Goal: Task Accomplishment & Management: Complete application form

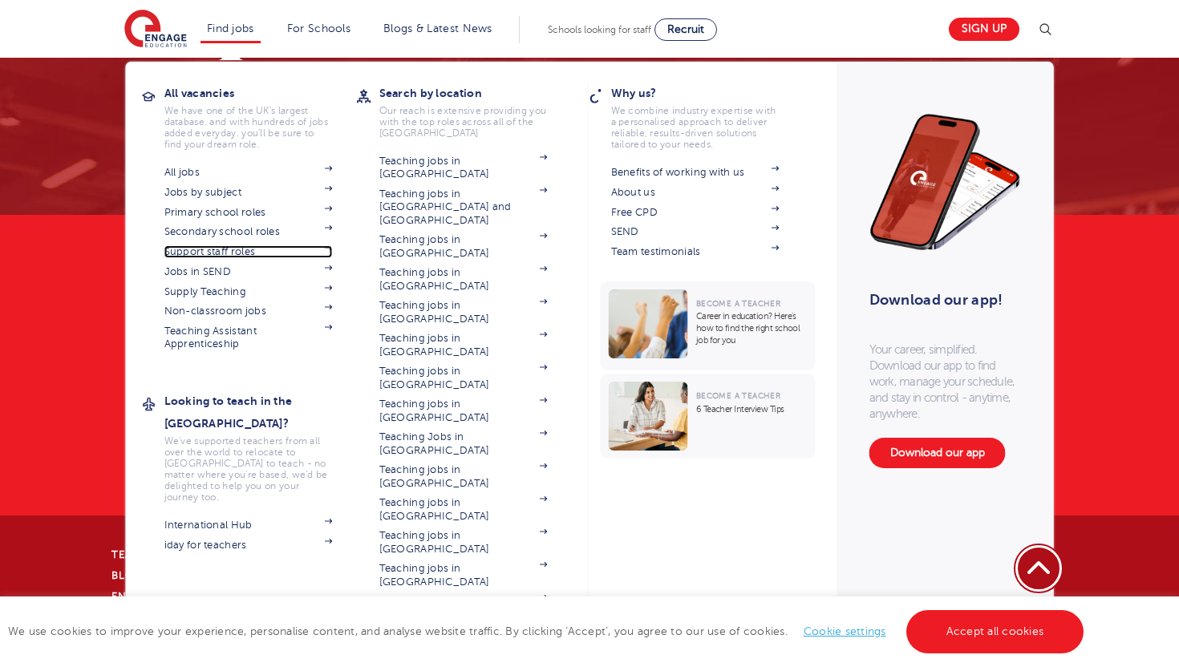
click at [245, 249] on link "Support staff roles" at bounding box center [248, 251] width 168 height 13
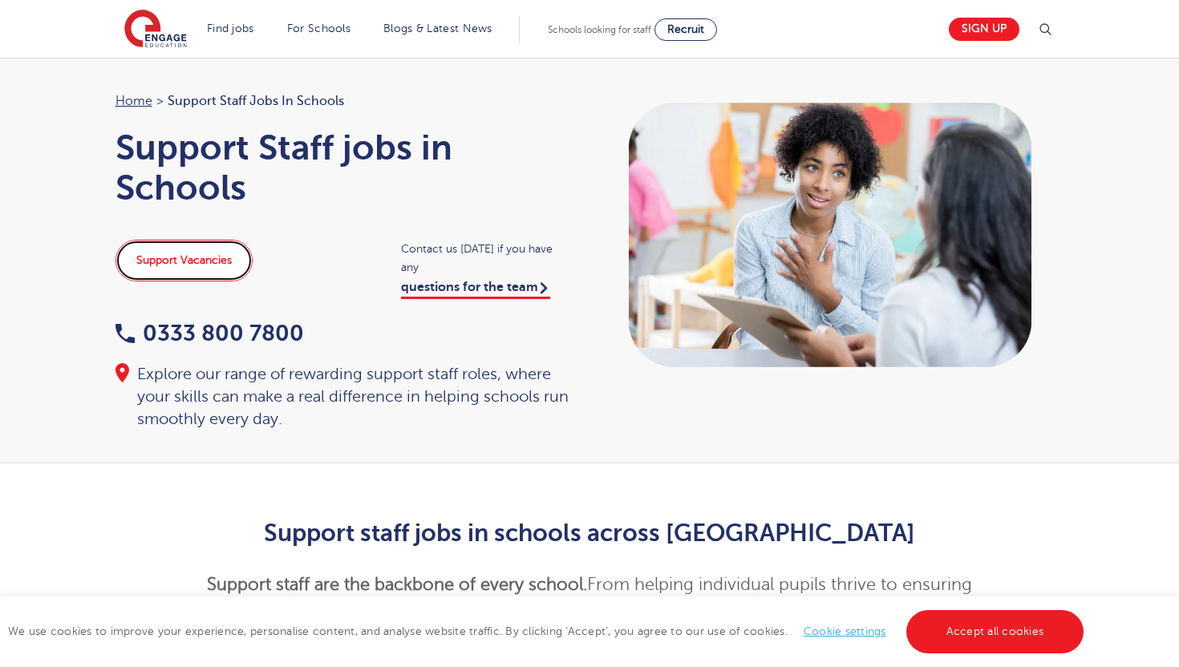
click at [212, 241] on link "Support Vacancies" at bounding box center [183, 261] width 137 height 42
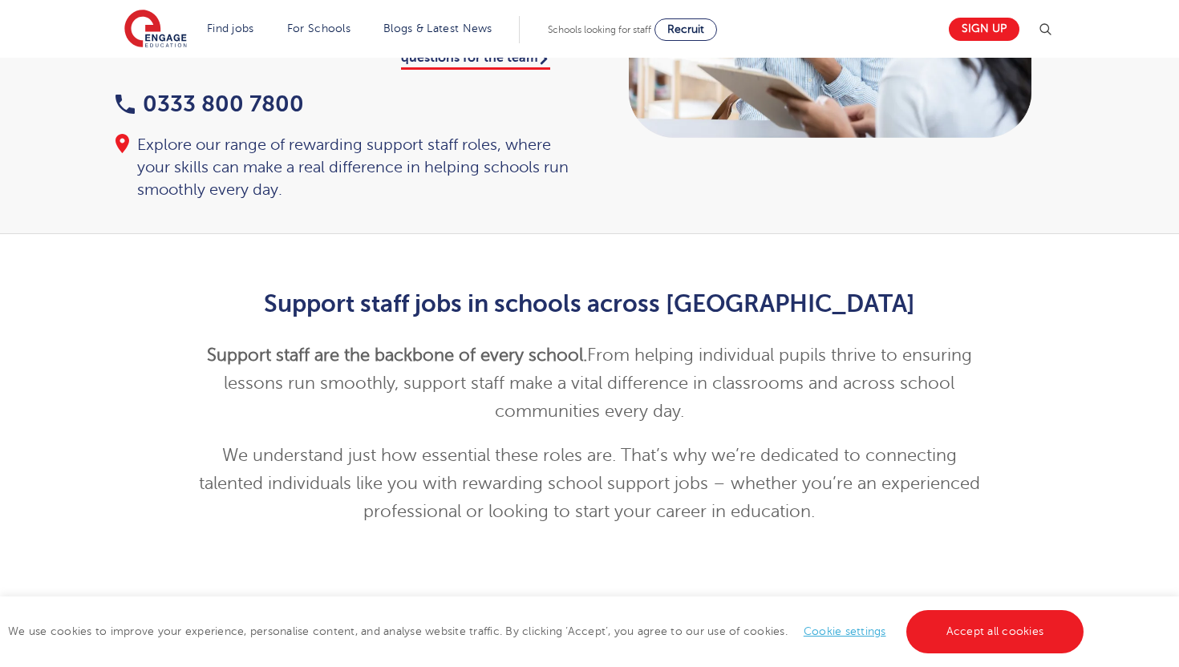
scroll to position [681, 0]
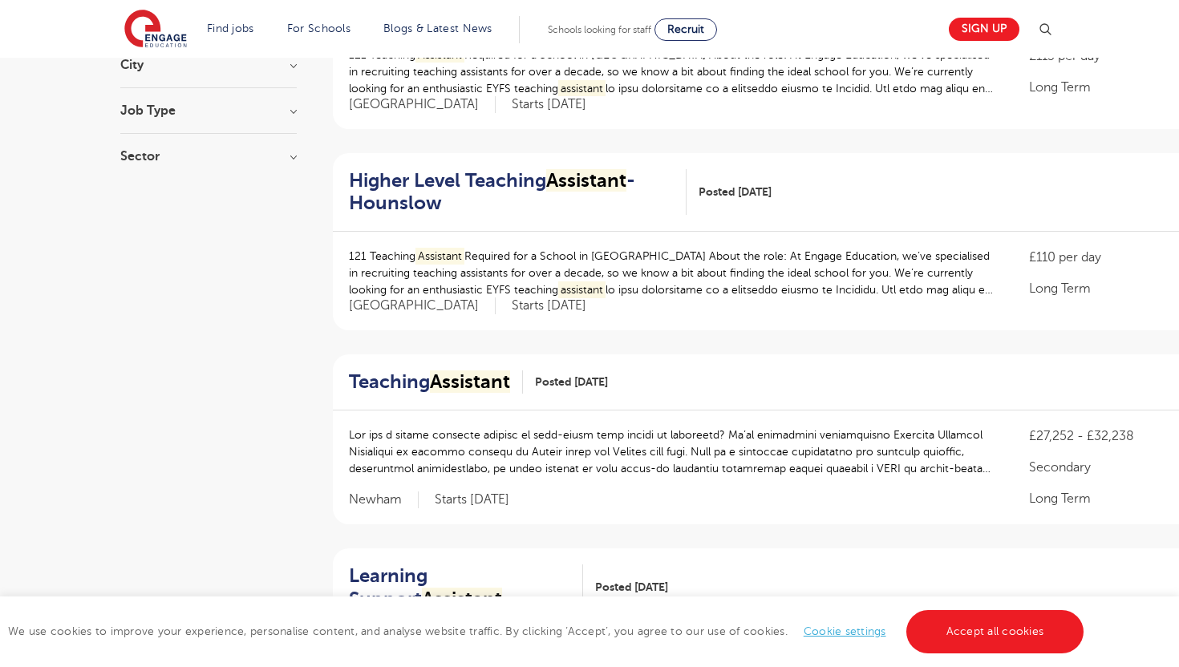
scroll to position [272, 0]
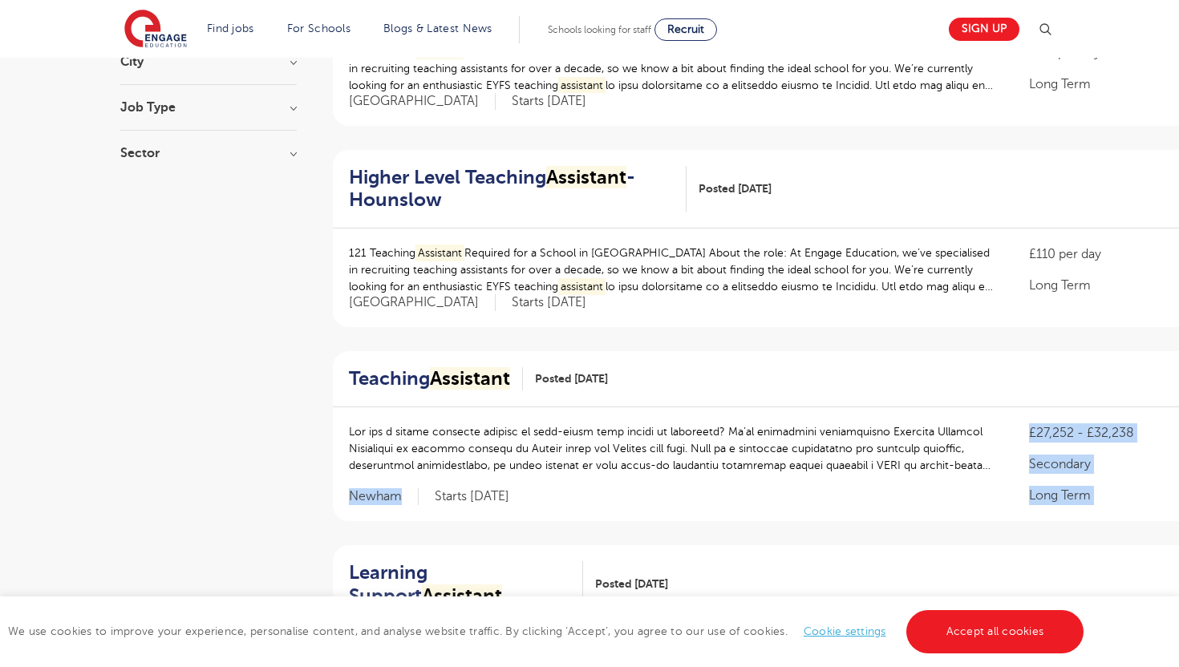
drag, startPoint x: 417, startPoint y: 498, endPoint x: 326, endPoint y: 494, distance: 90.7
click at [373, 498] on span "Newham" at bounding box center [384, 496] width 70 height 17
drag, startPoint x: 402, startPoint y: 496, endPoint x: 347, endPoint y: 493, distance: 54.6
click at [347, 493] on div "£27,252 - £32,238 Secondary Long Term Newham Starts 2025-11-03" at bounding box center [802, 464] width 938 height 114
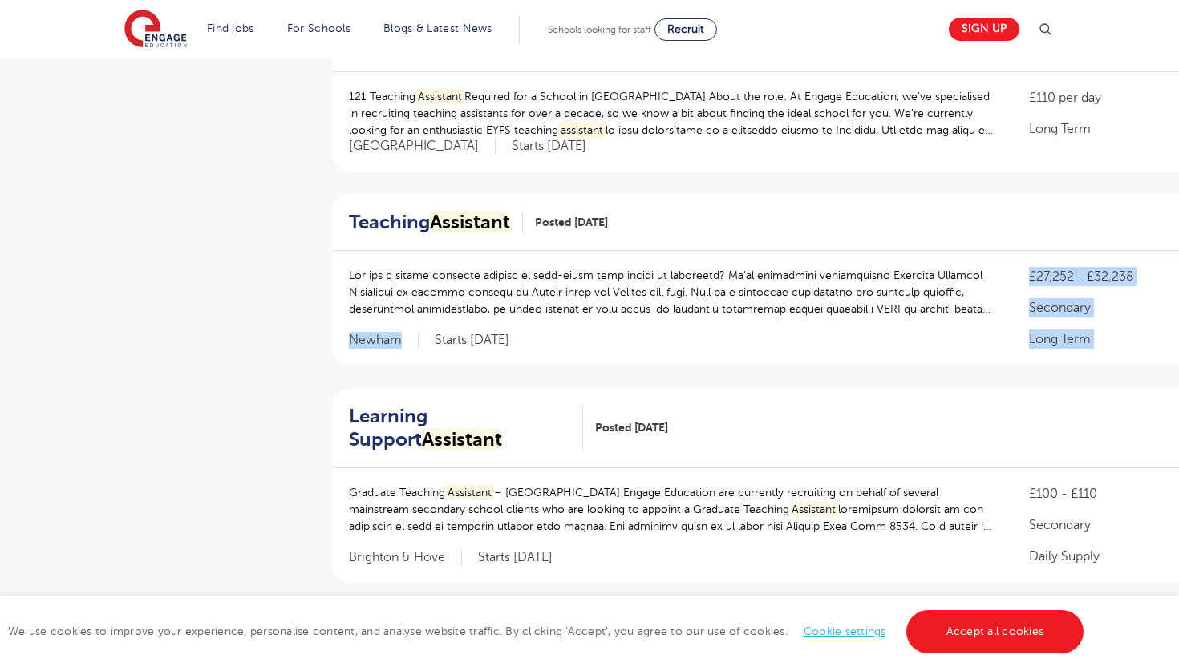
scroll to position [429, 0]
click at [433, 353] on div "£27,252 - £32,238 Secondary Long Term Newham Starts 2025-11-03" at bounding box center [802, 307] width 938 height 114
drag, startPoint x: 402, startPoint y: 340, endPoint x: 350, endPoint y: 338, distance: 51.3
click at [350, 338] on span "Newham" at bounding box center [384, 339] width 70 height 17
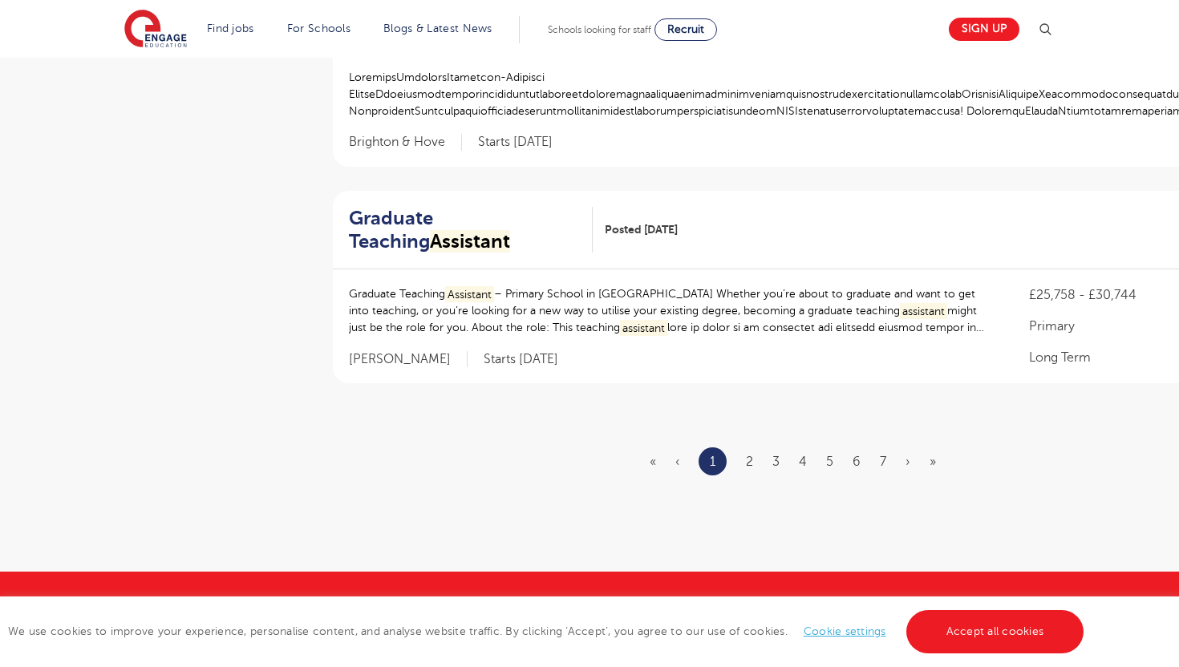
scroll to position [0, 0]
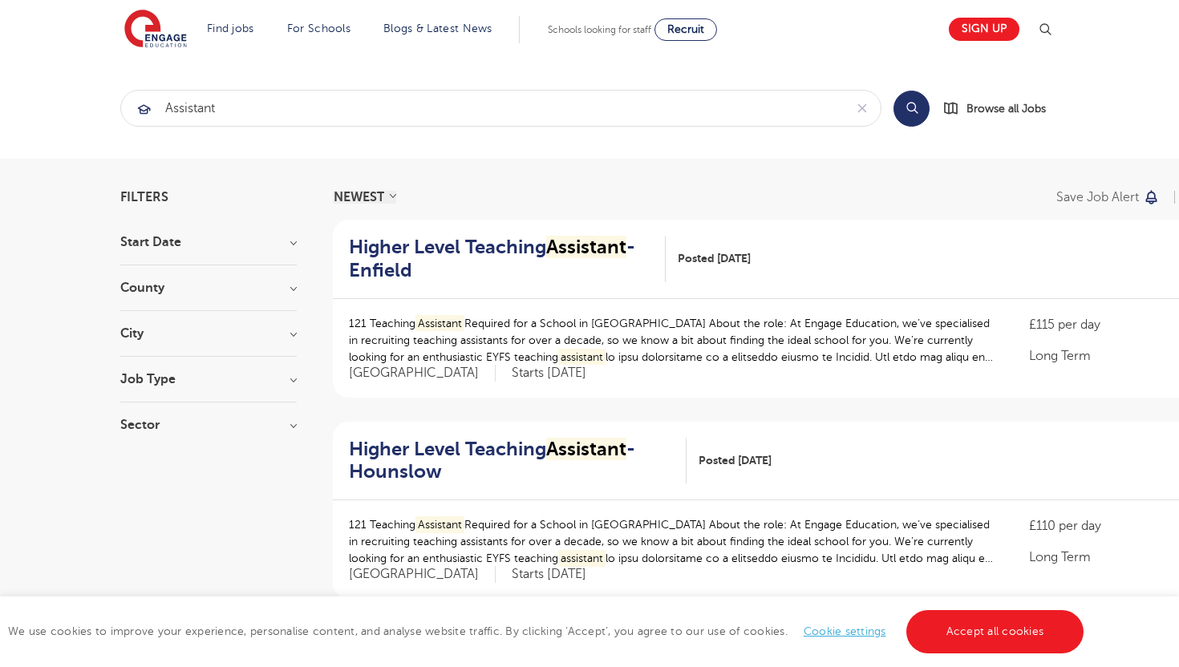
click at [241, 286] on h3 "County" at bounding box center [208, 287] width 176 height 13
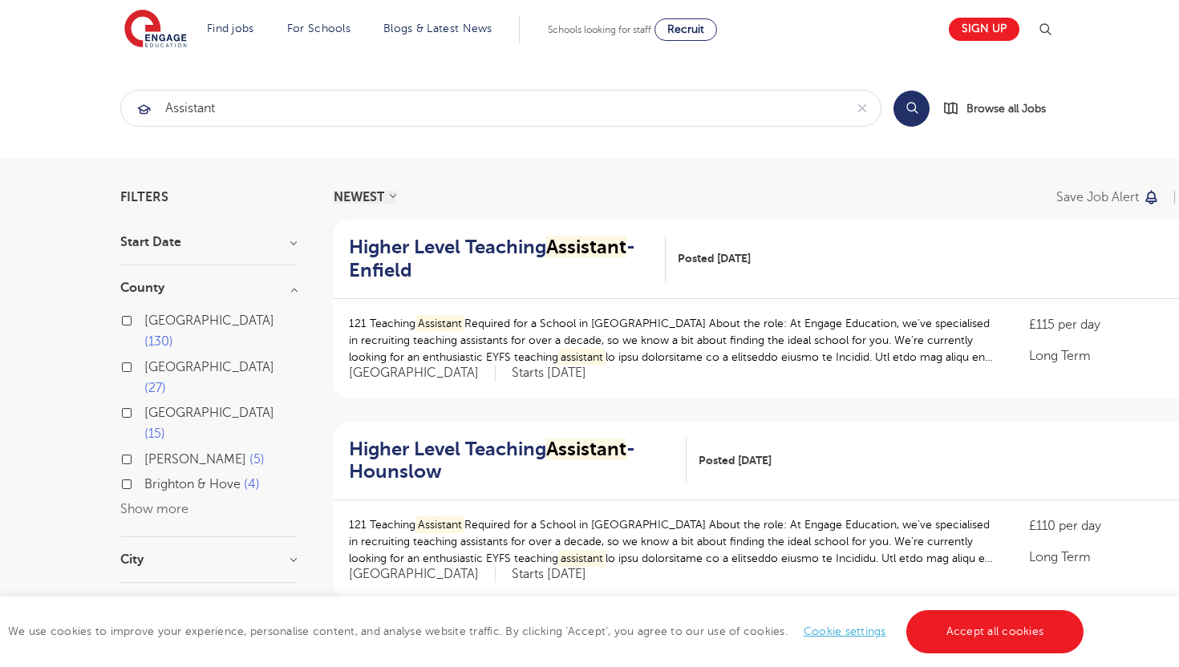
click at [181, 360] on span "Hertfordshire" at bounding box center [209, 367] width 130 height 14
click at [155, 360] on input "Hertfordshire 27" at bounding box center [149, 365] width 10 height 10
checkbox input "true"
click at [131, 357] on div "Hertfordshire 27" at bounding box center [208, 380] width 176 height 47
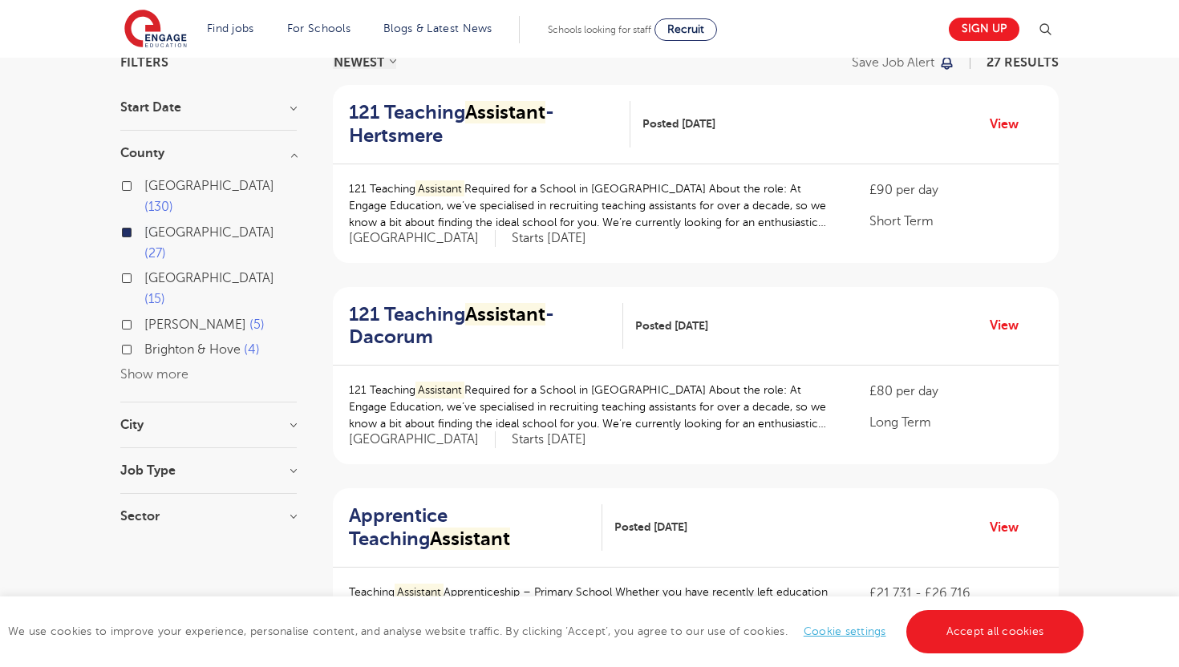
scroll to position [133, 0]
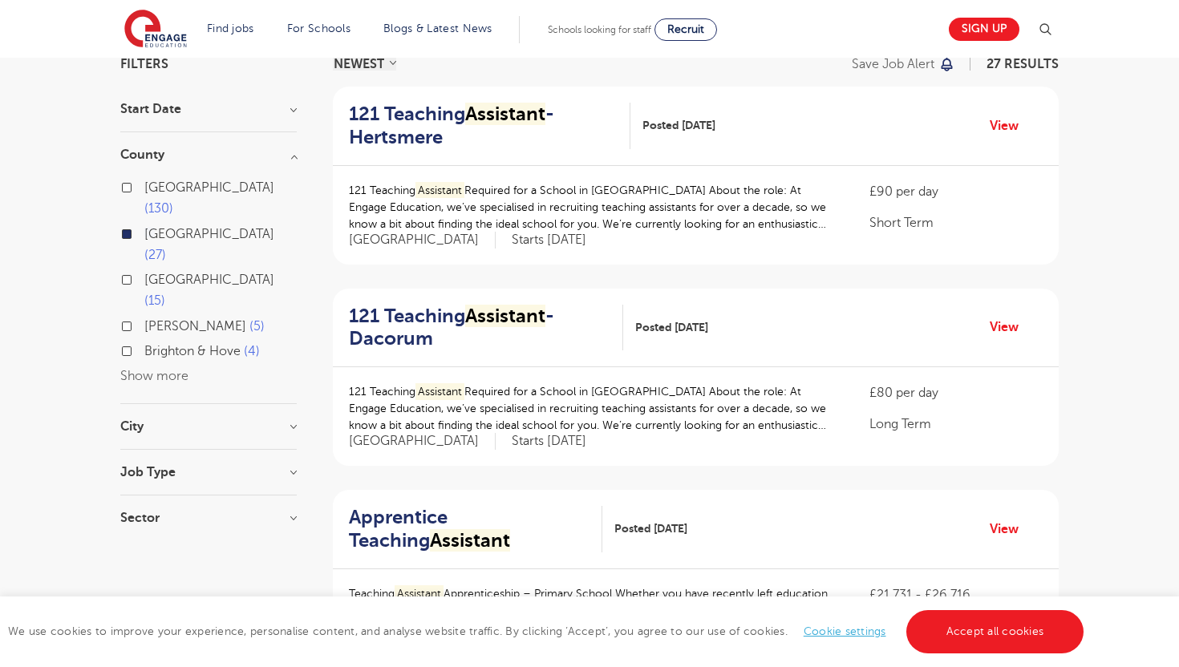
click at [656, 330] on span "Posted 03/10/25" at bounding box center [671, 327] width 73 height 17
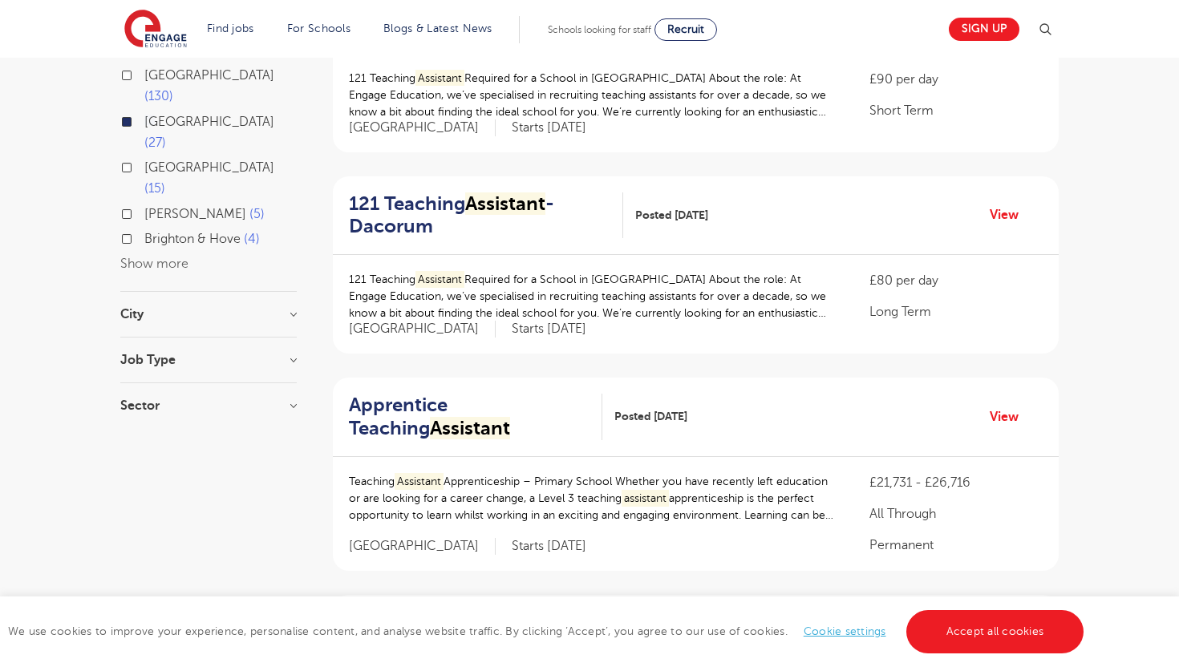
scroll to position [244, 0]
click at [997, 219] on link "View" at bounding box center [1009, 216] width 41 height 21
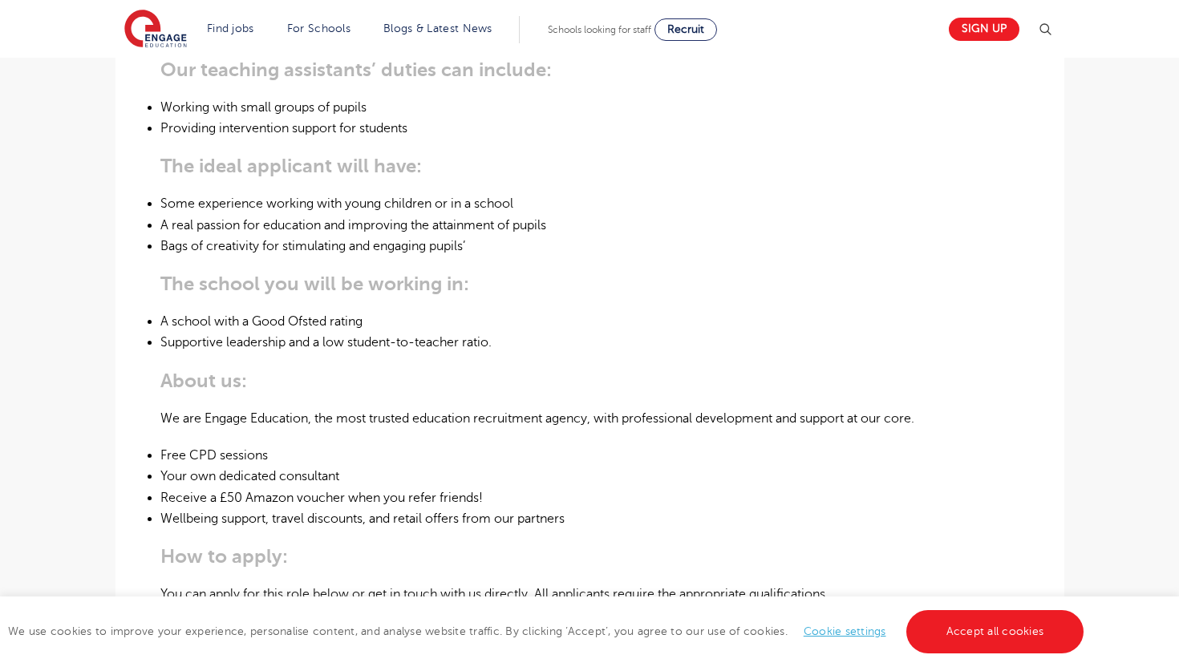
scroll to position [694, 0]
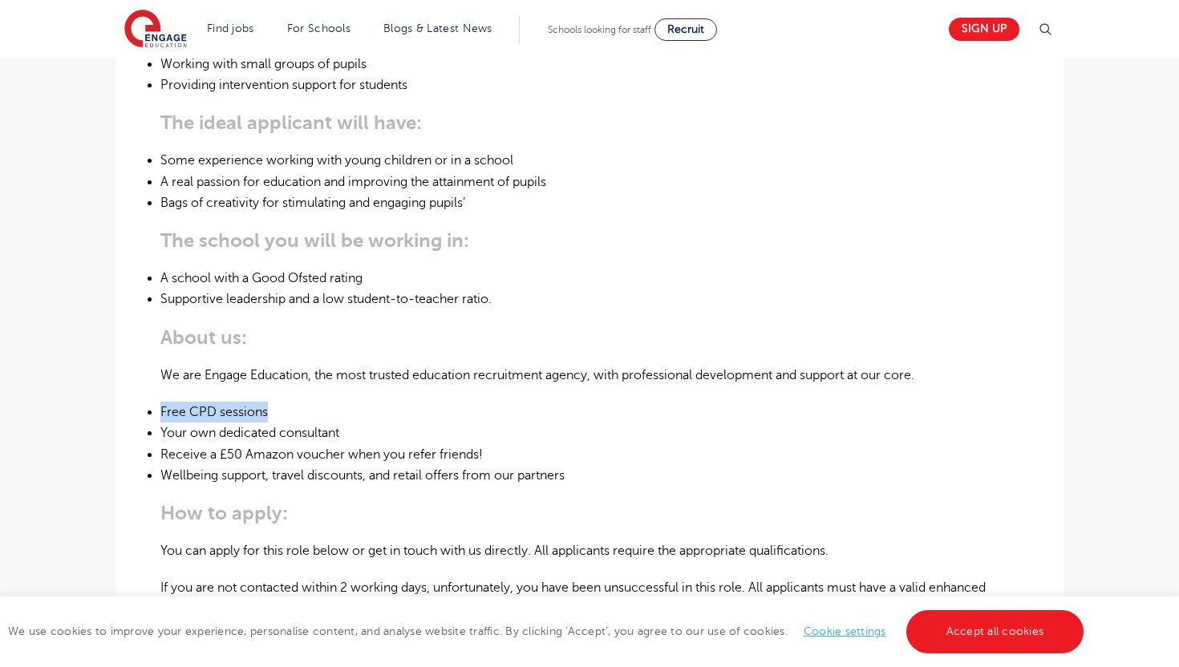
drag, startPoint x: 296, startPoint y: 409, endPoint x: 156, endPoint y: 402, distance: 139.7
click at [156, 402] on div "£80 per day Long Term [GEOGRAPHIC_DATA] - Dacorum Beginning 11/25 121 Teaching …" at bounding box center [589, 292] width 923 height 1213
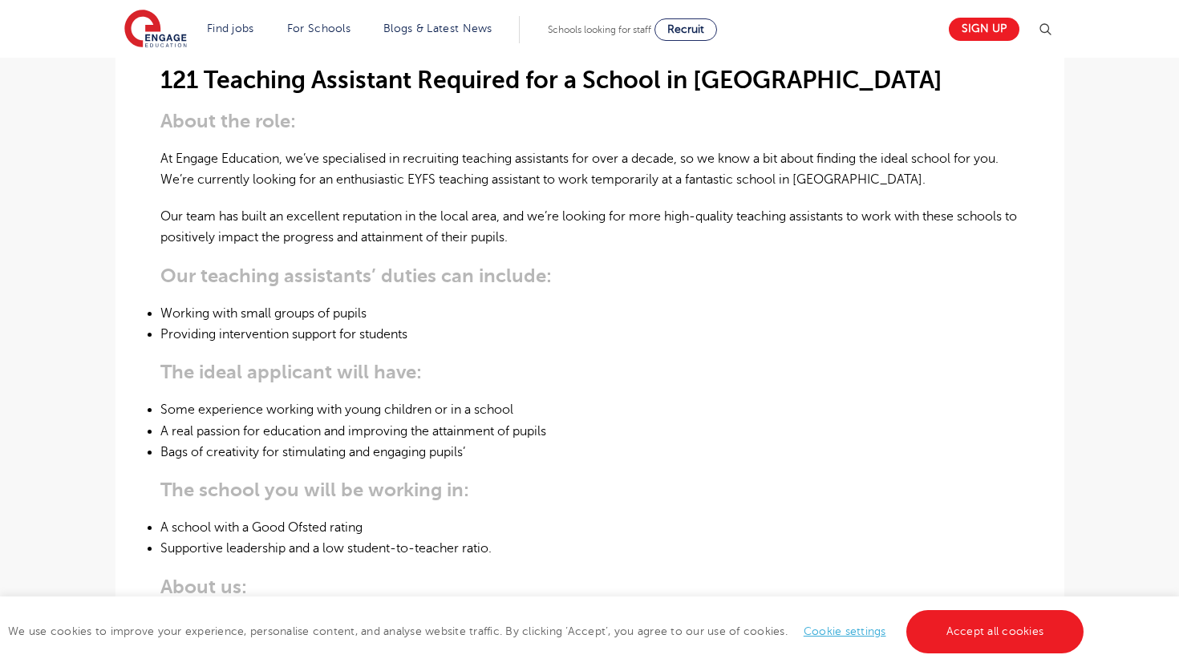
scroll to position [378, 0]
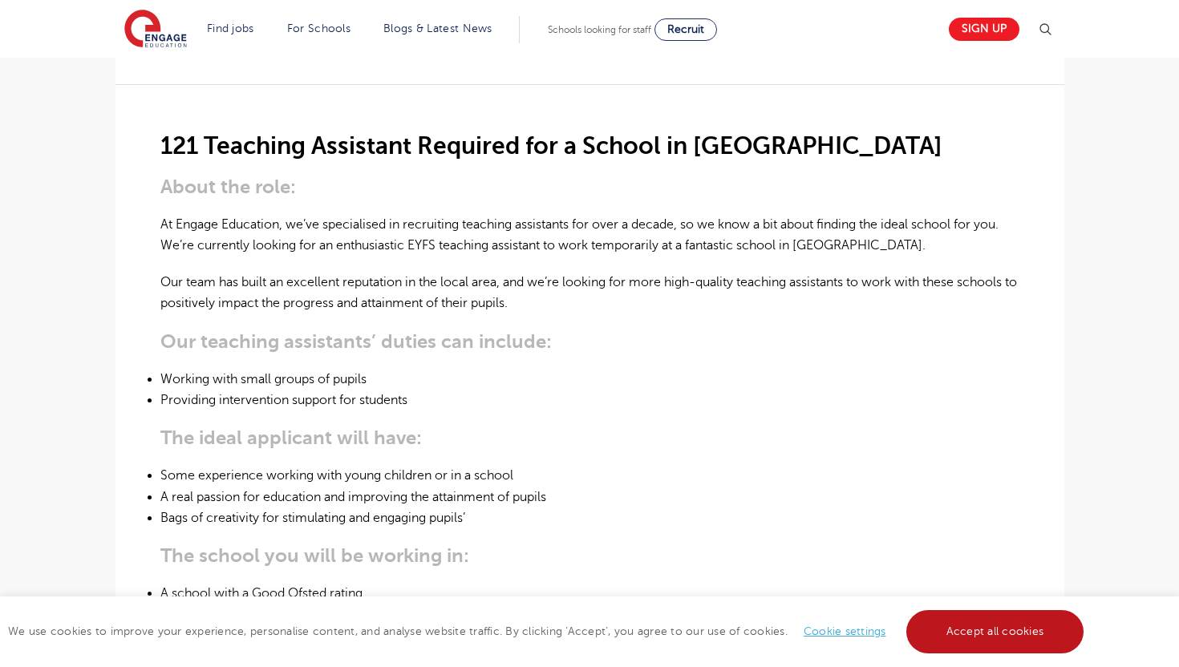
click at [1029, 618] on link "Accept all cookies" at bounding box center [995, 631] width 178 height 43
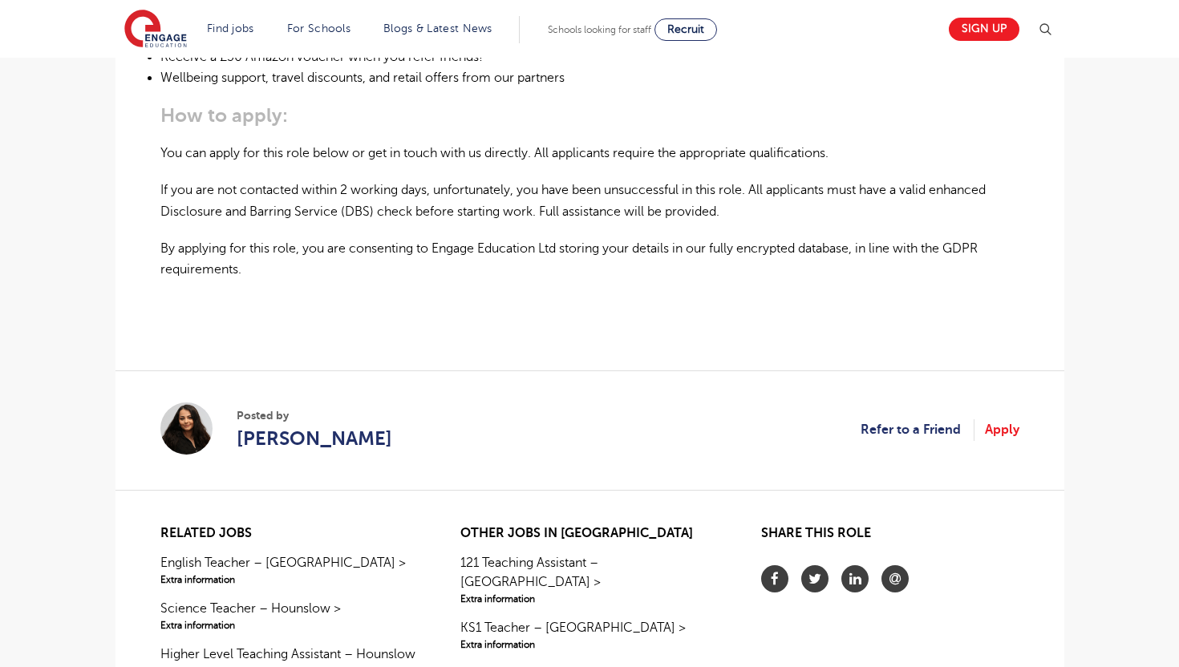
scroll to position [1255, 0]
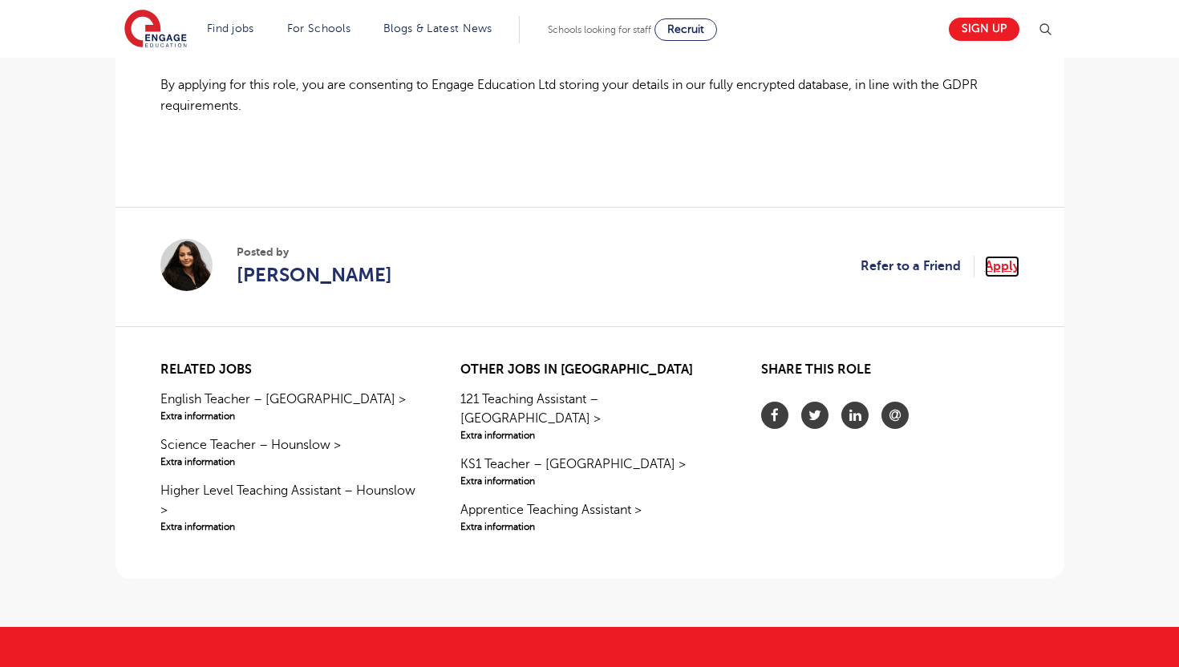
click at [1004, 270] on link "Apply" at bounding box center [1002, 266] width 34 height 21
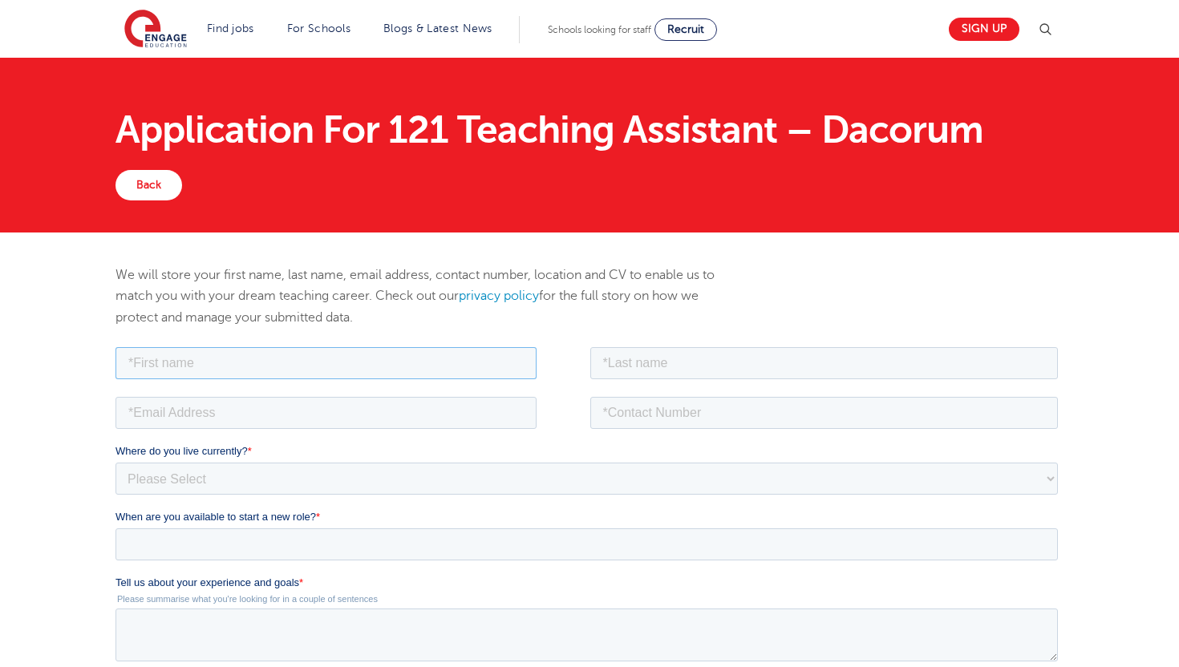
click at [288, 367] on input "text" at bounding box center [325, 362] width 421 height 32
type input "Aloki"
type input "Rochelmeyer"
type input "alokirochelmeyer@outlook.com"
type input "07941537618"
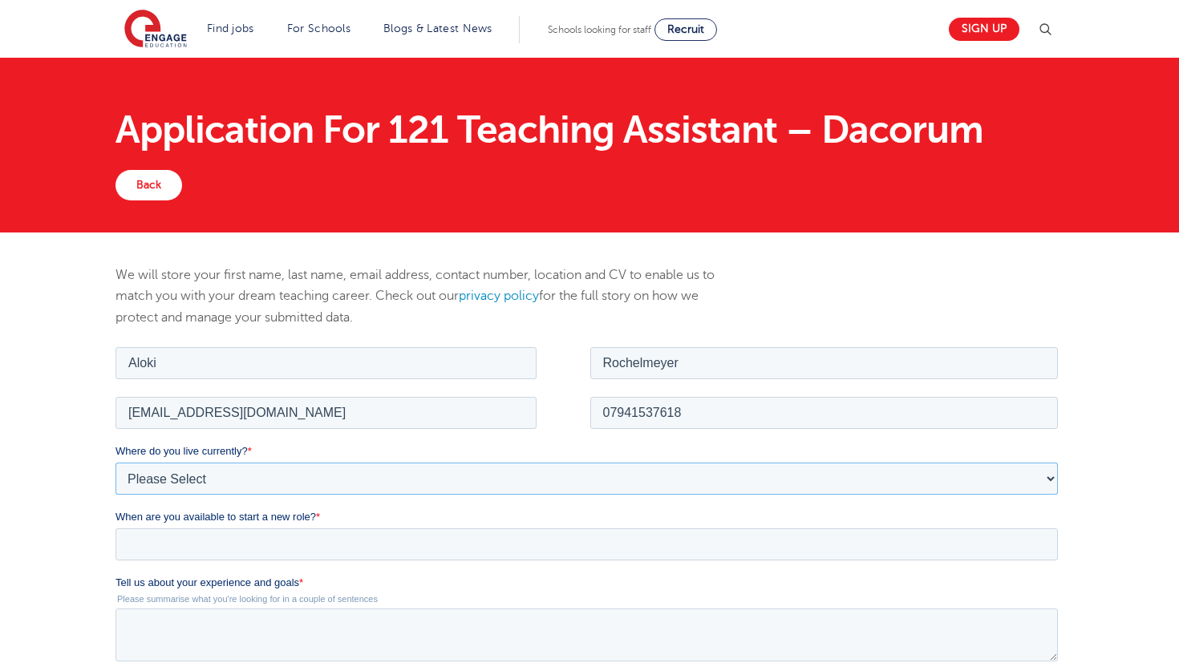
click at [299, 479] on select "Please Select UK Canada Ireland Australia New Zealand Europe USA South Africa J…" at bounding box center [586, 478] width 942 height 32
select select "UK"
click at [115, 462] on select "Please Select UK Canada Ireland Australia New Zealand Europe USA South Africa J…" at bounding box center [586, 478] width 942 height 32
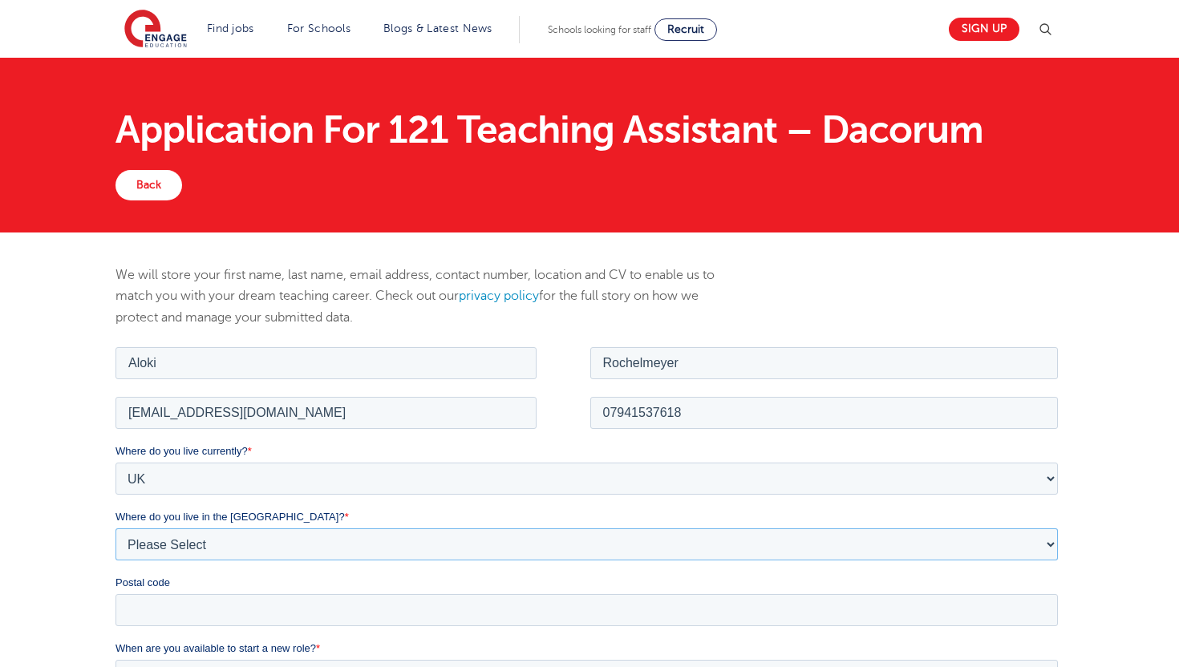
click at [314, 543] on select "Please Select Overseas Barnsley Bedfordshire Berkshire Bournemouth Bracknell Fo…" at bounding box center [586, 544] width 942 height 32
select select "Hertfordshire"
click at [115, 528] on select "Please Select Overseas Barnsley Bedfordshire Berkshire Bournemouth Bracknell Fo…" at bounding box center [586, 544] width 942 height 32
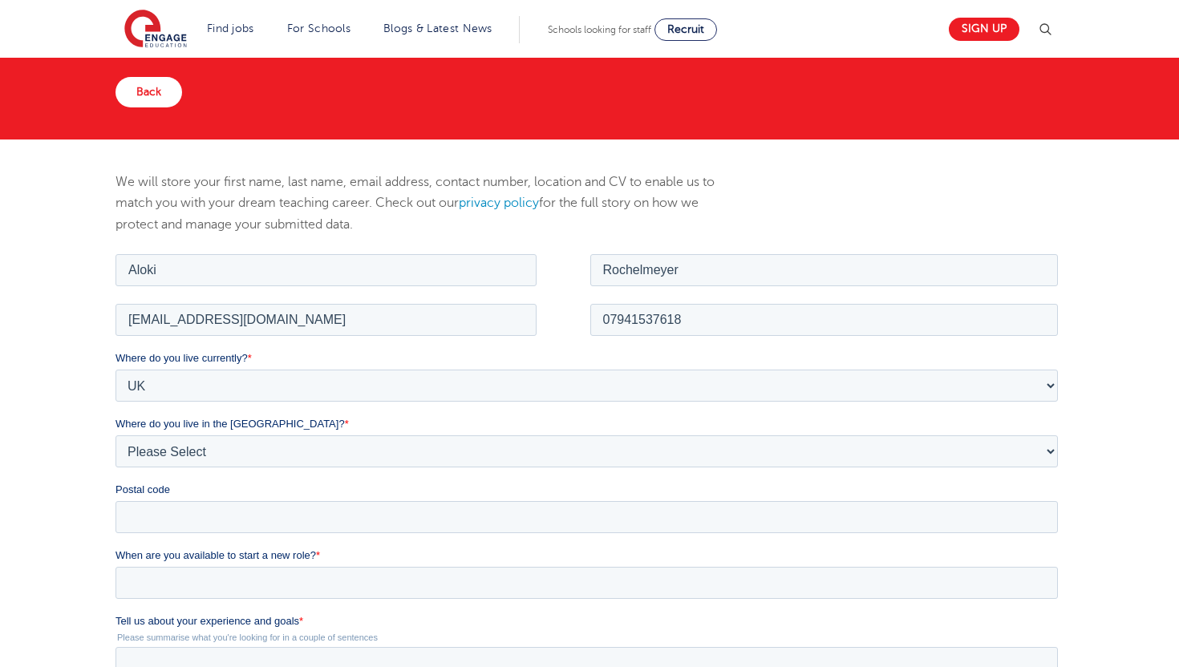
scroll to position [95, 0]
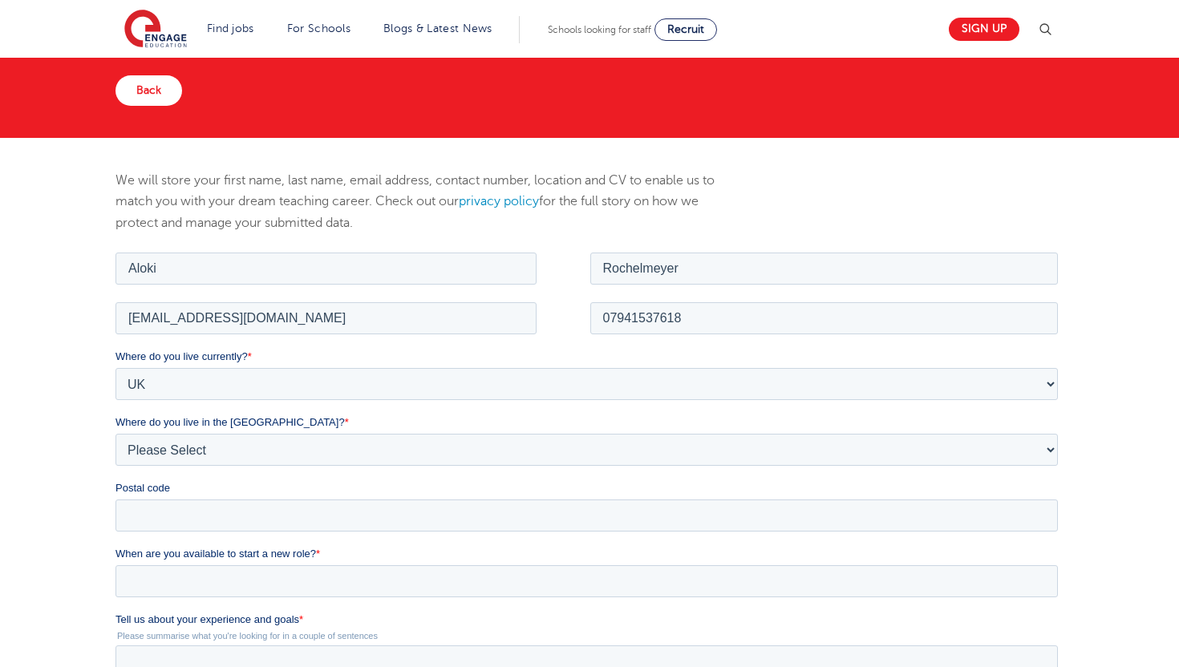
click at [233, 546] on form "Job Position Job Sector Job ID Job Number Job Owner Aloki Rochelmeyer alokiroch…" at bounding box center [589, 605] width 949 height 713
click at [233, 500] on input "Postal code" at bounding box center [586, 515] width 942 height 32
click at [233, 502] on input "Postal code" at bounding box center [586, 515] width 942 height 32
click at [83, 471] on div "We will store your first name, last name, email address, contact number, locati…" at bounding box center [589, 566] width 1179 height 856
click at [192, 514] on input "Postal code" at bounding box center [586, 515] width 942 height 32
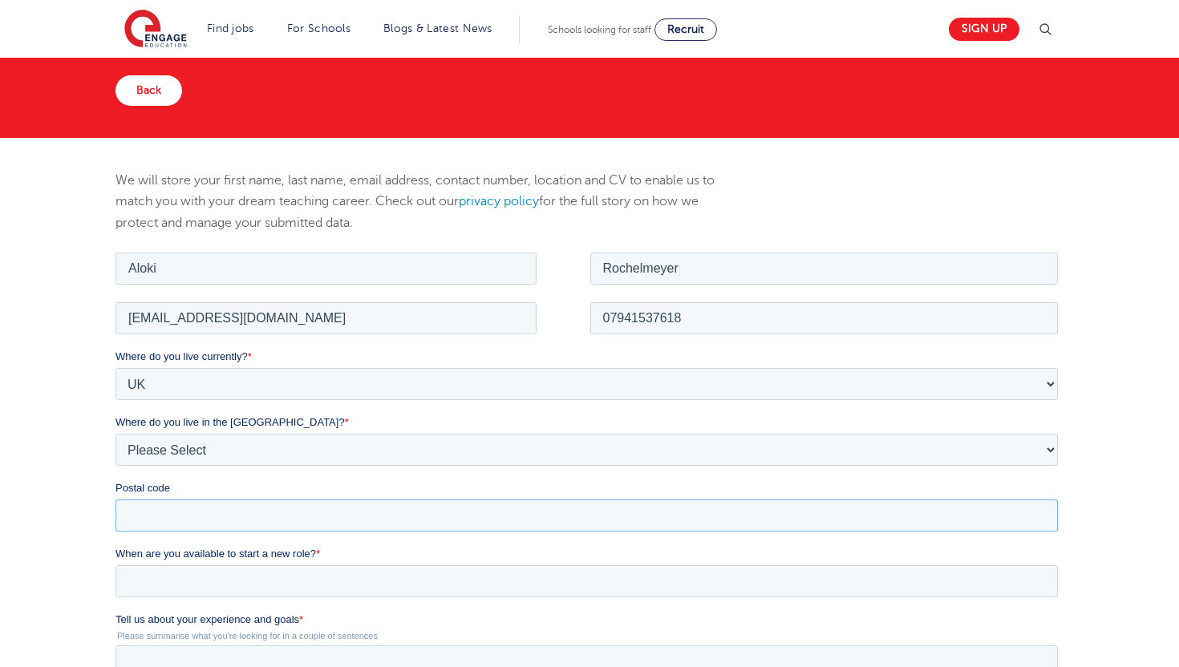
drag, startPoint x: 192, startPoint y: 514, endPoint x: 271, endPoint y: 390, distance: 147.5
click at [271, 390] on div "Where do you live currently? * Please Select UK Canada Ireland Australia New Ze…" at bounding box center [589, 439] width 949 height 183
type input "N10 1HT"
click at [262, 449] on select "Please Select Overseas Barnsley Bedfordshire Berkshire Bournemouth Bracknell Fo…" at bounding box center [586, 449] width 942 height 32
click at [115, 433] on select "Please Select Overseas Barnsley Bedfordshire Berkshire Bournemouth Bracknell Fo…" at bounding box center [586, 449] width 942 height 32
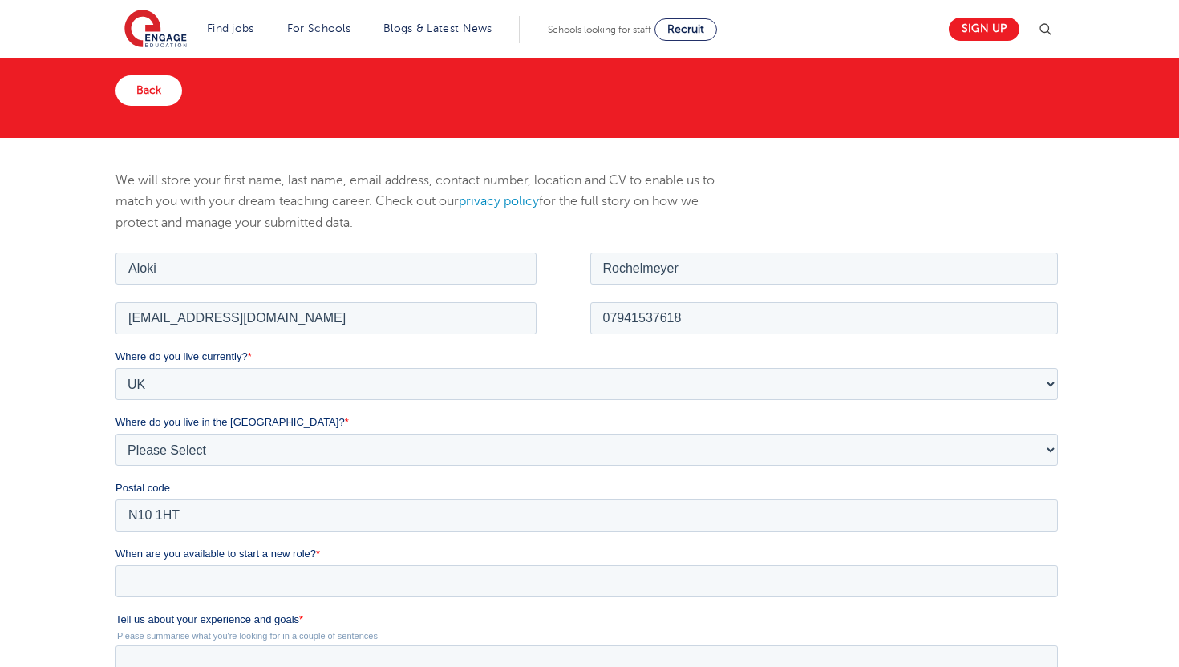
click at [261, 431] on div "Where do you live in the UK? * Please Select Overseas Barnsley Bedfordshire Ber…" at bounding box center [589, 439] width 949 height 51
click at [264, 447] on select "Please Select Overseas Barnsley Bedfordshire Berkshire Bournemouth Bracknell Fo…" at bounding box center [586, 449] width 942 height 32
select select "London"
click at [115, 433] on select "Please Select Overseas Barnsley Bedfordshire Berkshire Bournemouth Bracknell Fo…" at bounding box center [586, 449] width 942 height 32
click at [155, 582] on input "When are you available to start a new role? *" at bounding box center [586, 580] width 942 height 32
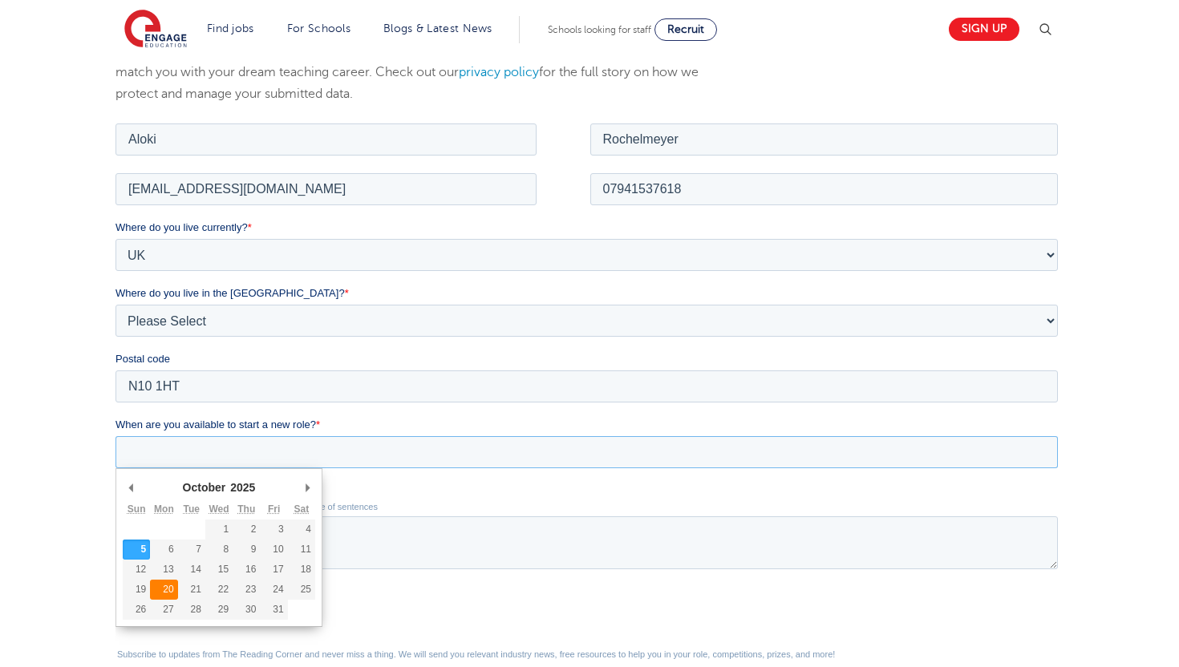
scroll to position [227, 0]
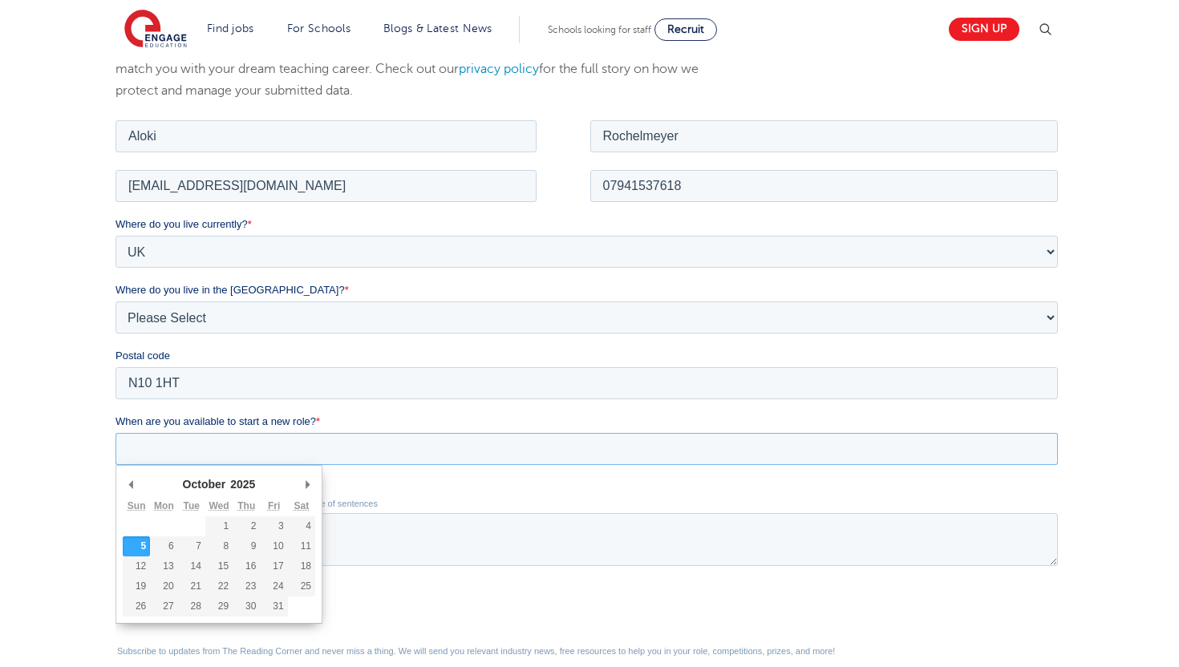
click at [297, 484] on div "October January February March April May June July August September October Nov…" at bounding box center [218, 483] width 192 height 24
type div "2025-12-01"
type input "2025/12/01"
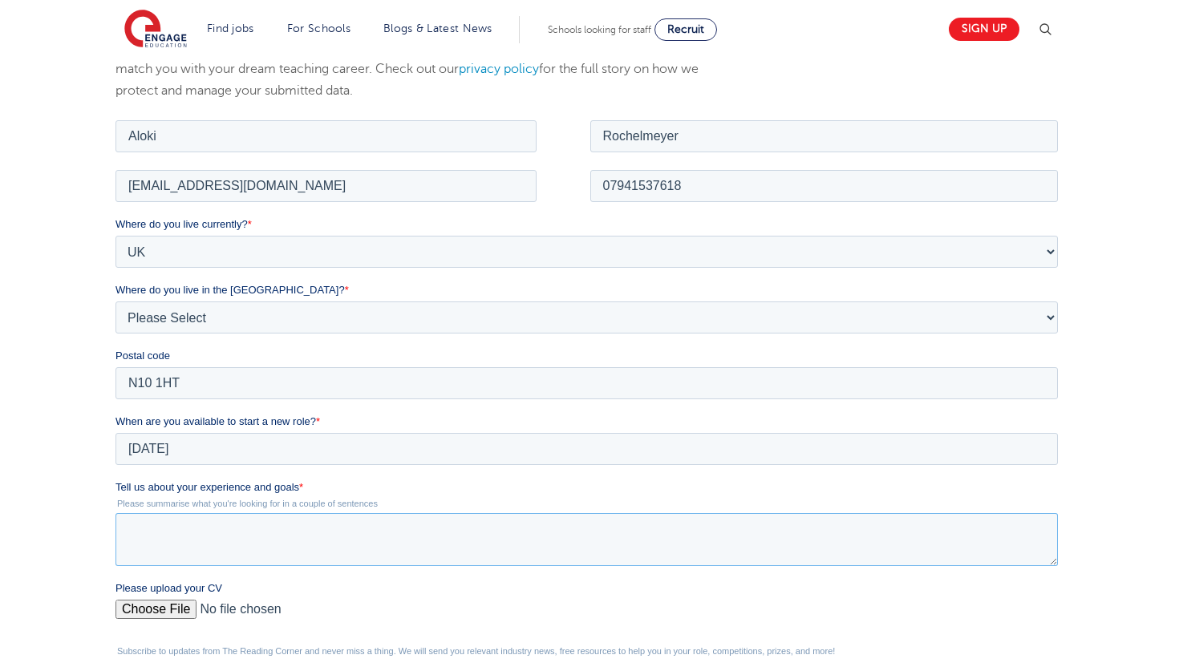
click at [180, 535] on textarea "Tell us about your experience and goals *" at bounding box center [586, 538] width 942 height 53
type textarea "Although I don't have any teaching"
drag, startPoint x: 397, startPoint y: 544, endPoint x: 449, endPoint y: 418, distance: 136.2
click at [447, 422] on form "Job Position Job Sector Job ID Job Number Job Owner Aloki Rochelmeyer alokiroch…" at bounding box center [589, 472] width 949 height 713
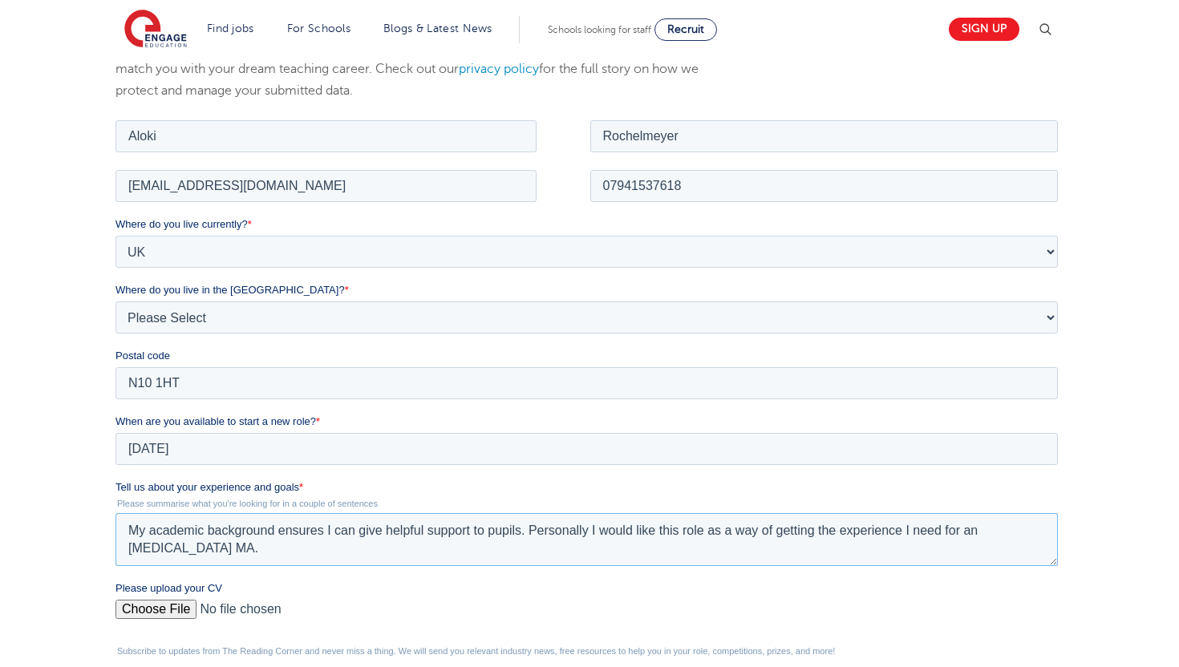
drag, startPoint x: 687, startPoint y: 532, endPoint x: 603, endPoint y: 536, distance: 84.3
click at [603, 536] on textarea "My academic background ensures I can give helpful support to pupils. Personally…" at bounding box center [586, 538] width 942 height 53
drag, startPoint x: 623, startPoint y: 562, endPoint x: 531, endPoint y: 530, distance: 97.6
click at [531, 530] on textarea "My academic background ensures I can give helpful support to pupils. Personally…" at bounding box center [586, 538] width 942 height 53
drag, startPoint x: 1002, startPoint y: 544, endPoint x: 983, endPoint y: 531, distance: 23.1
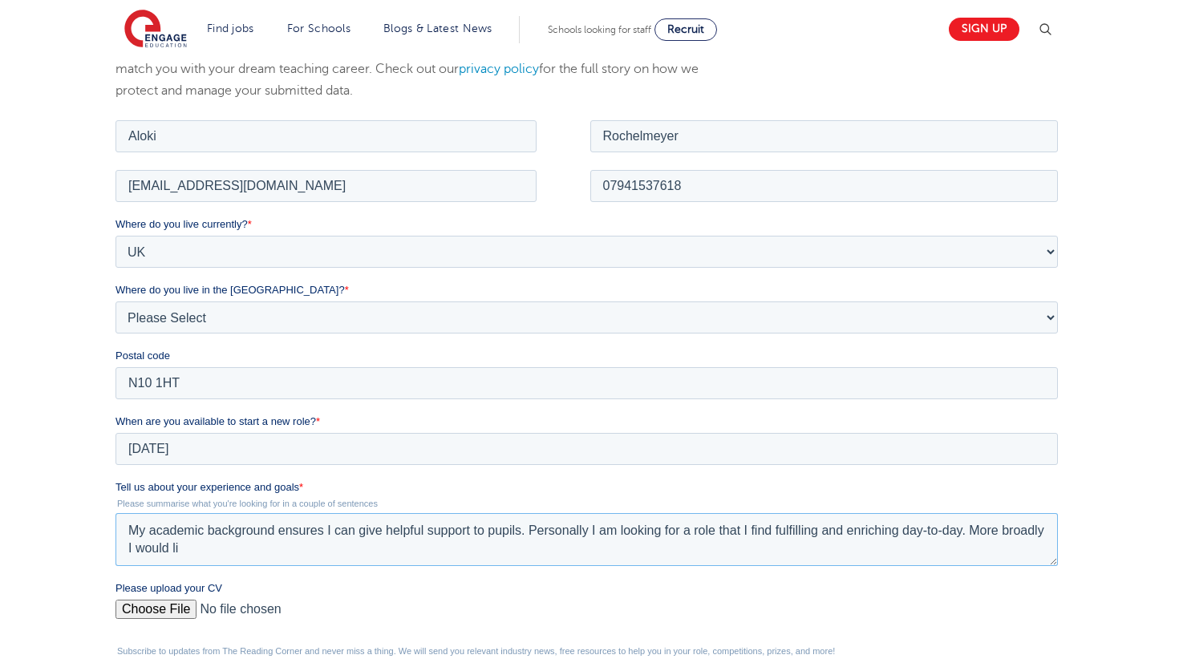
click at [983, 532] on textarea "My academic background ensures I can give helpful support to pupils. Personally…" at bounding box center [586, 538] width 942 height 53
type textarea "My academic background ensures I can give helpful support to pupils. Personally…"
click at [161, 617] on input "Please upload your CV" at bounding box center [586, 615] width 942 height 32
type input "C:\fakepath\Aloki Rochelmeyer.pdf"
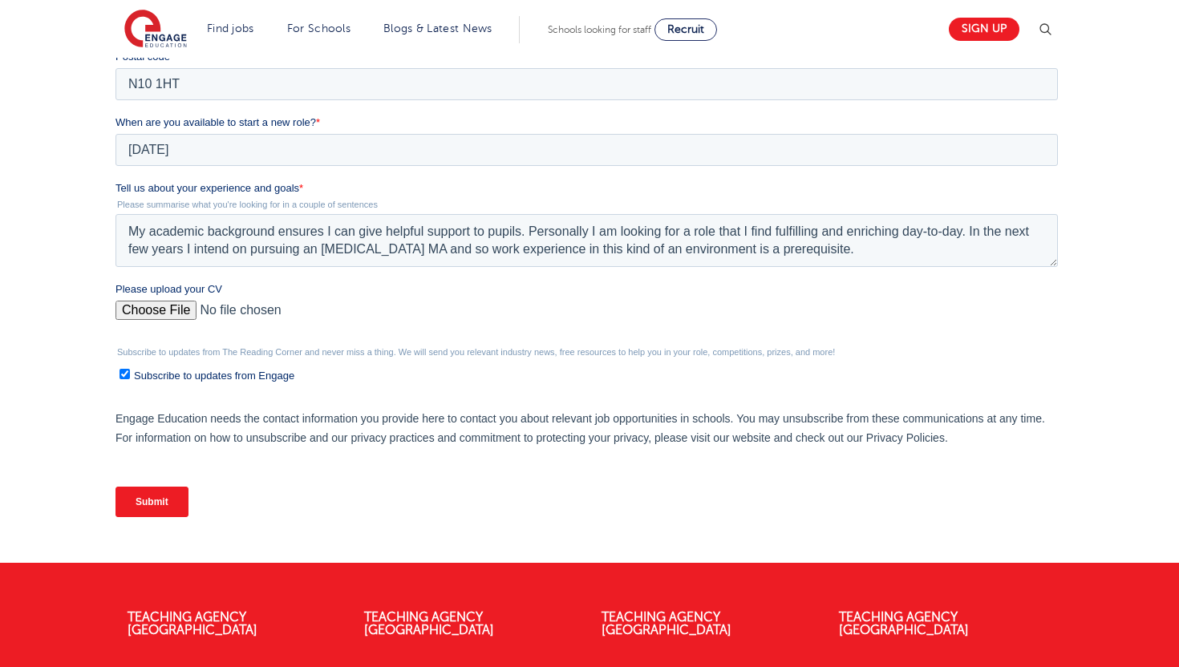
scroll to position [591, 0]
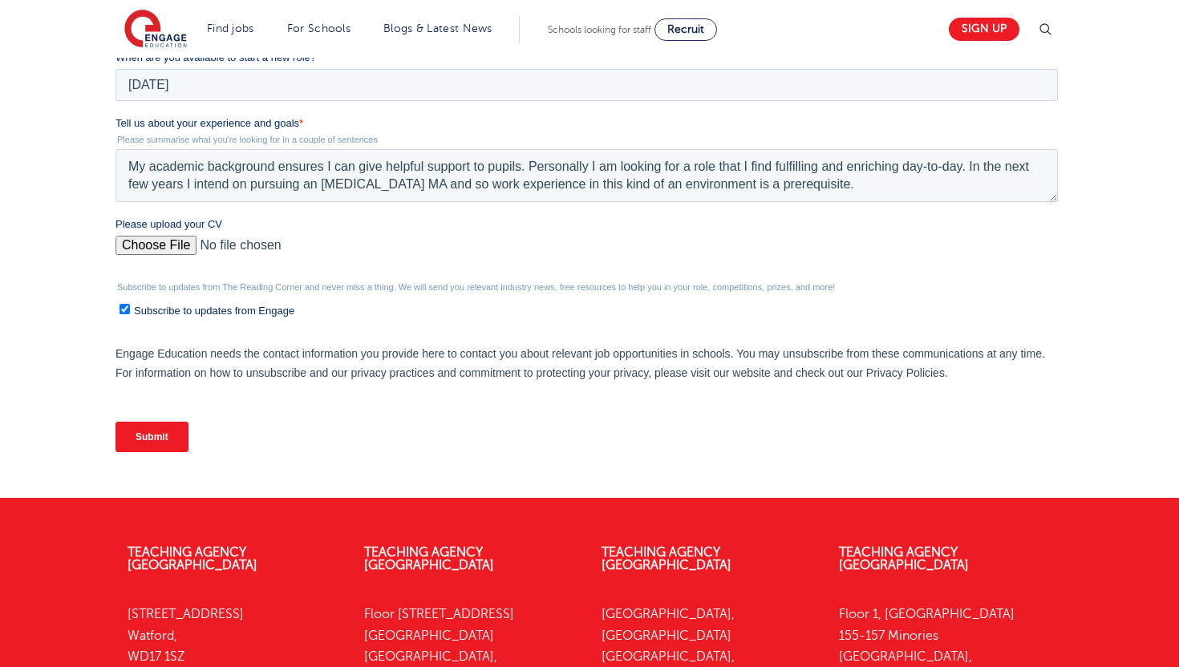
click at [156, 431] on input "Submit" at bounding box center [151, 437] width 73 height 30
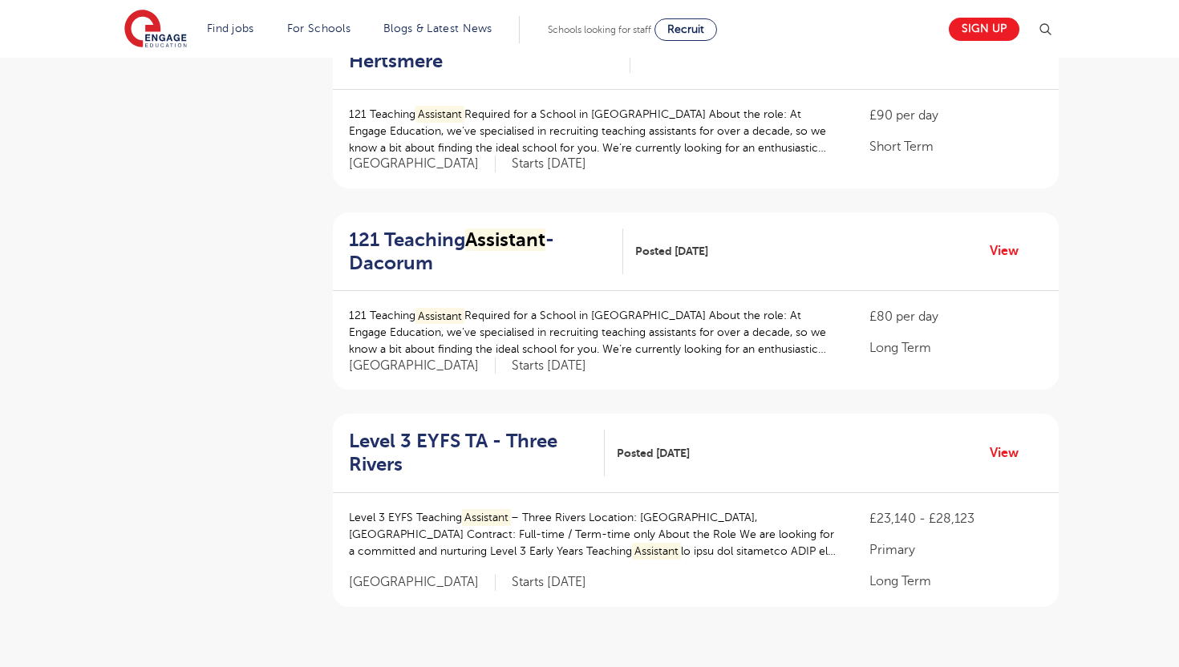
scroll to position [1990, 0]
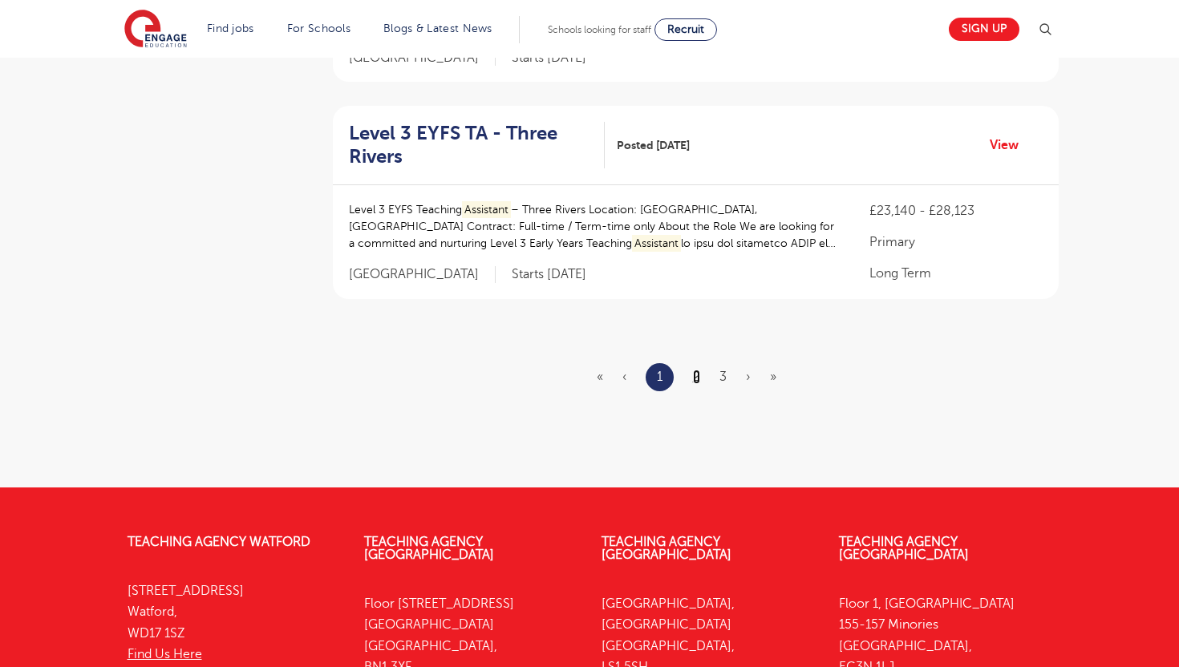
click at [697, 378] on link "2" at bounding box center [696, 377] width 7 height 14
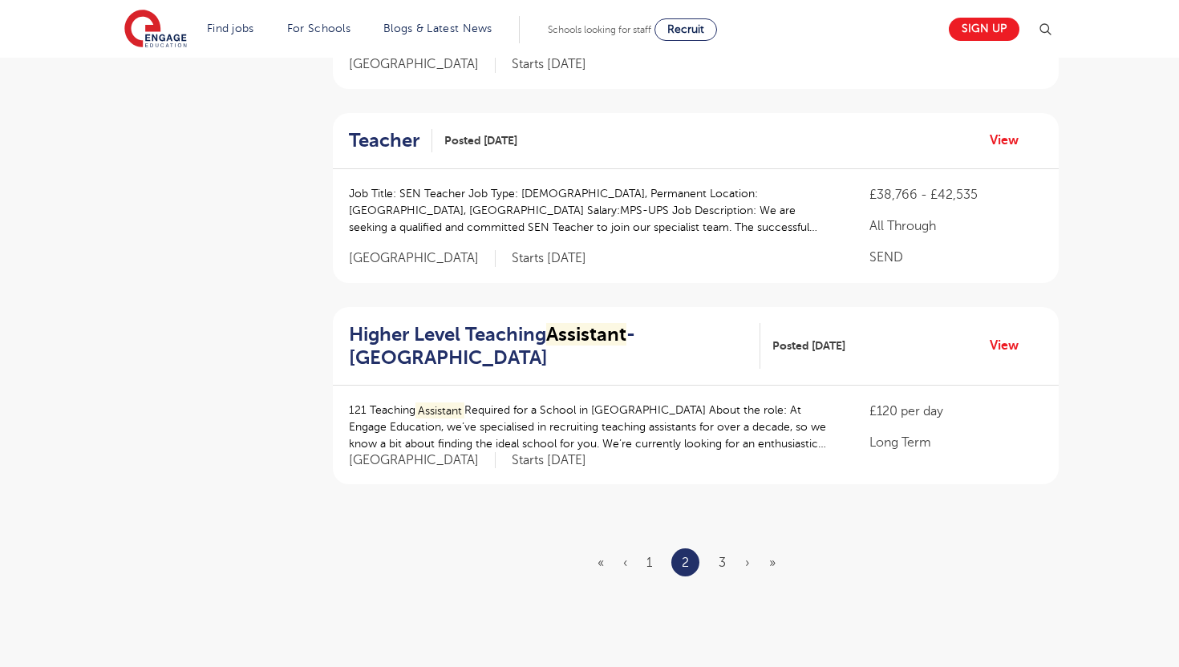
scroll to position [1729, 0]
click at [727, 562] on ul "« ‹ 1 2 3 › »" at bounding box center [695, 562] width 197 height 28
click at [726, 562] on ul "« ‹ 1 2 3 › »" at bounding box center [695, 562] width 197 height 28
click at [721, 563] on link "3" at bounding box center [721, 562] width 7 height 14
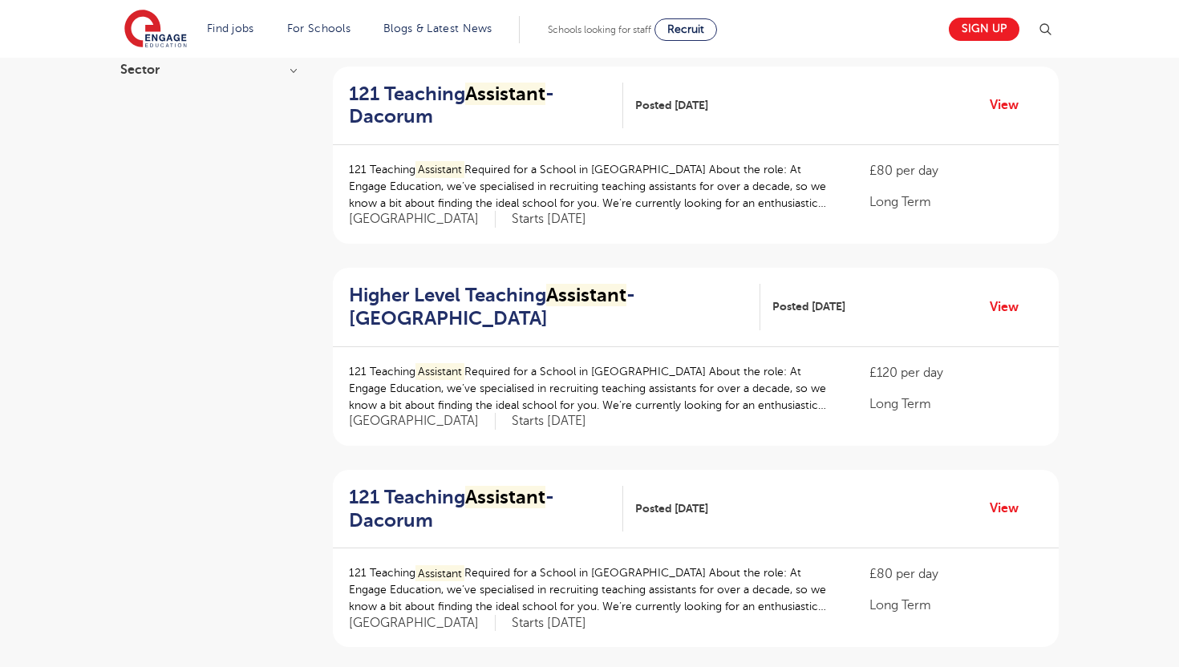
scroll to position [83, 0]
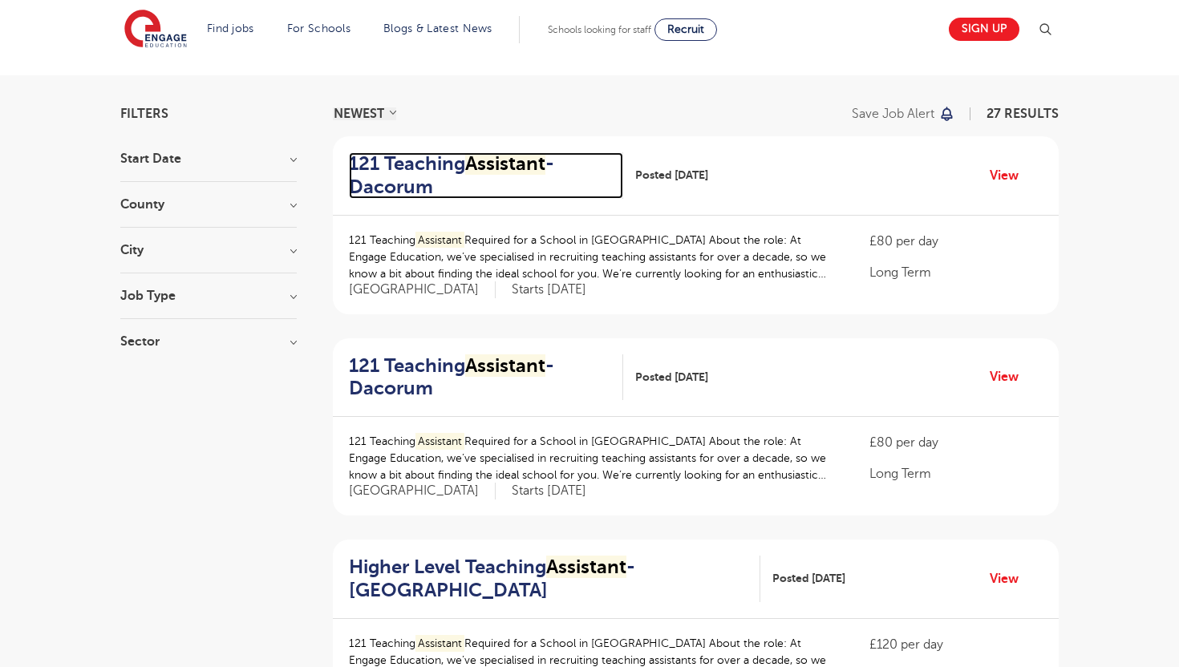
click at [481, 162] on mark "Assistant" at bounding box center [505, 163] width 80 height 22
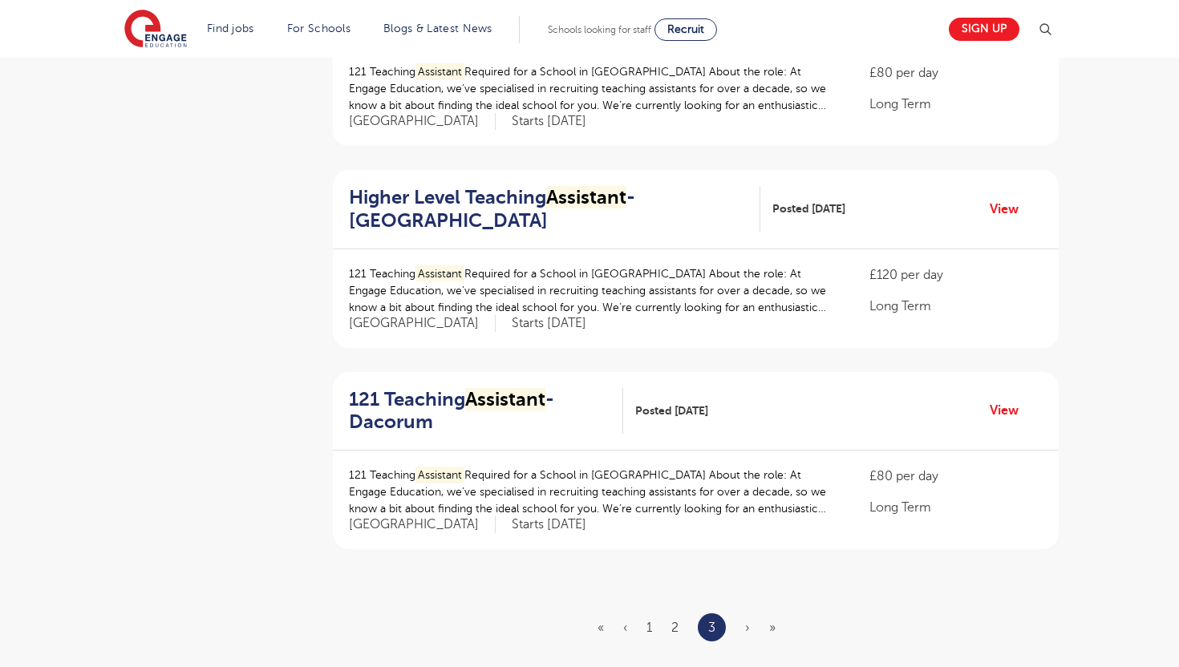
scroll to position [1060, 0]
click at [745, 630] on span "›" at bounding box center [747, 626] width 5 height 14
click at [655, 622] on ul "« ‹ 1 2 3 › »" at bounding box center [695, 626] width 197 height 28
click at [649, 623] on link "1" at bounding box center [649, 626] width 6 height 14
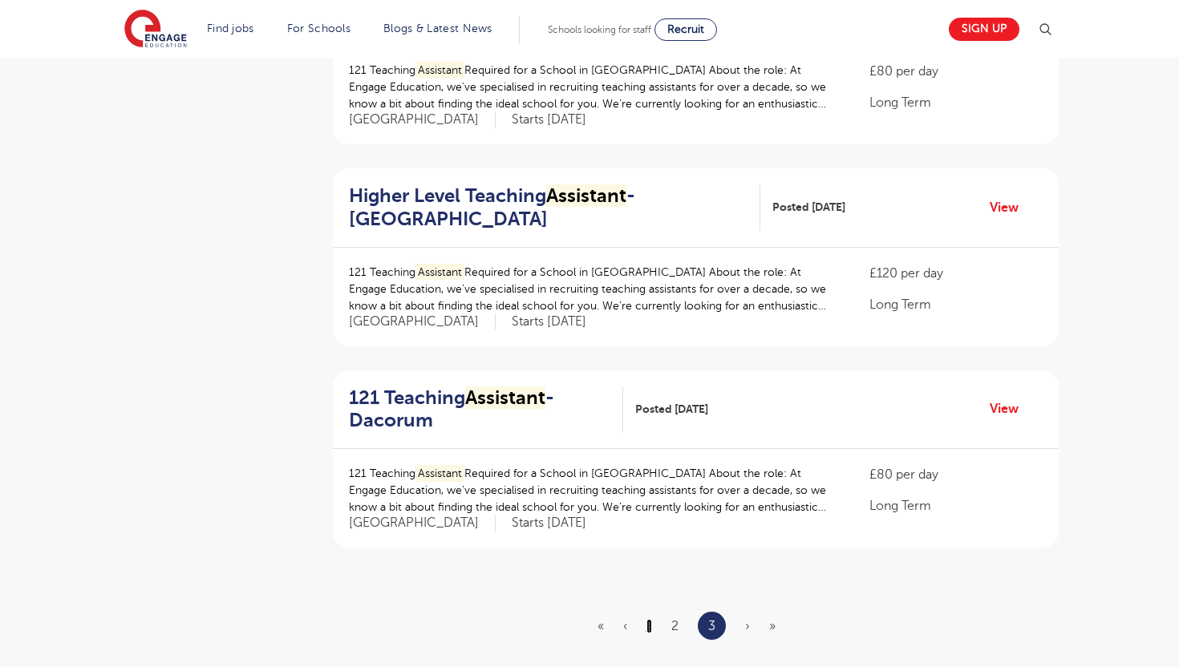
scroll to position [0, 0]
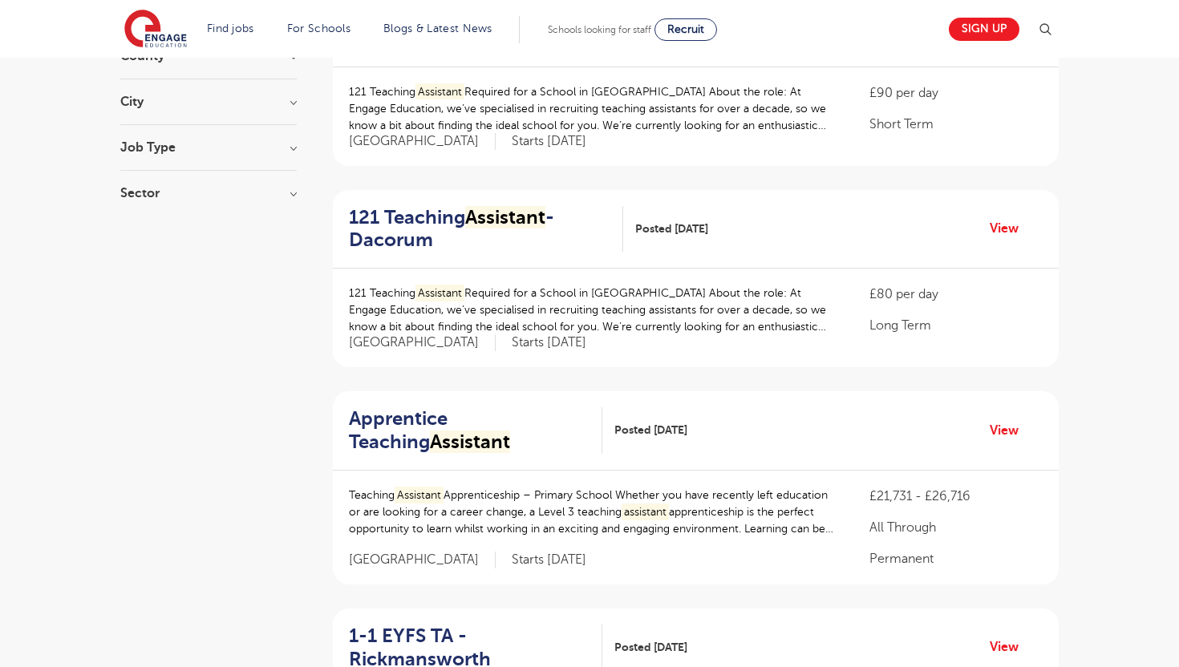
scroll to position [230, 0]
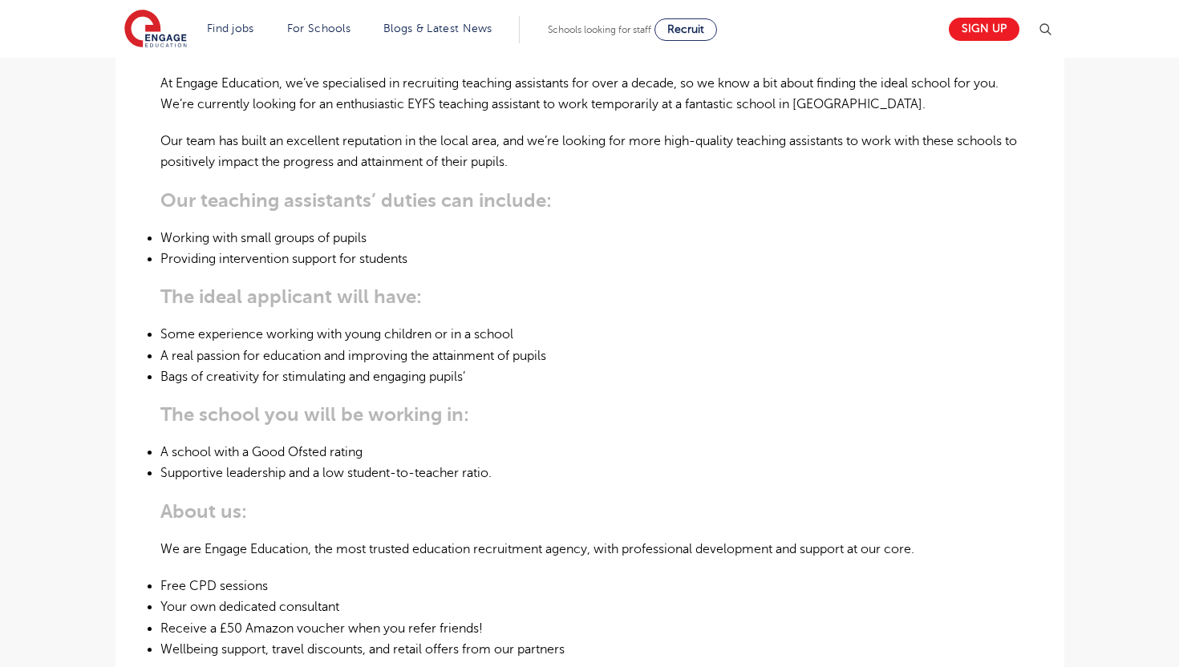
scroll to position [420, 0]
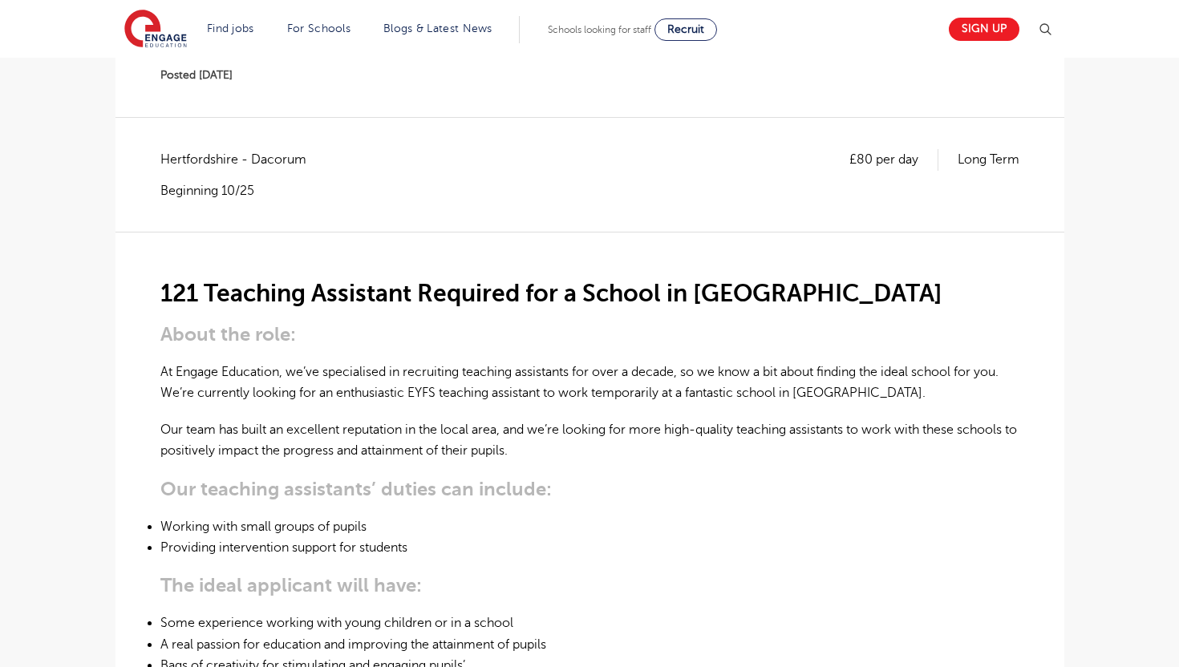
scroll to position [157, 0]
